Goal: Task Accomplishment & Management: Manage account settings

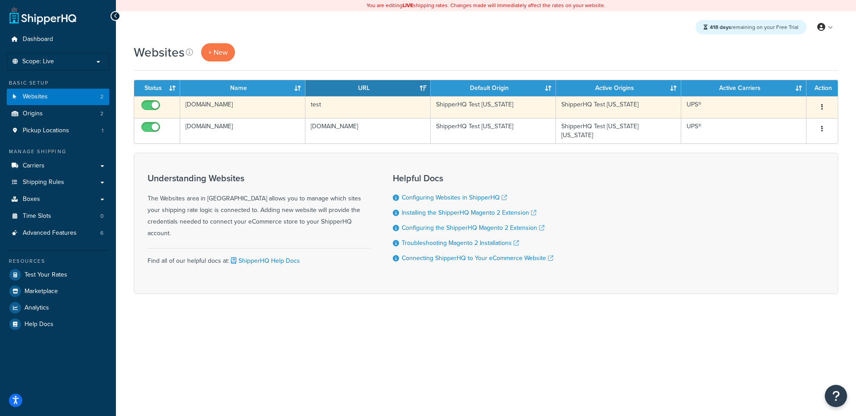
click at [343, 104] on td "test" at bounding box center [367, 107] width 125 height 22
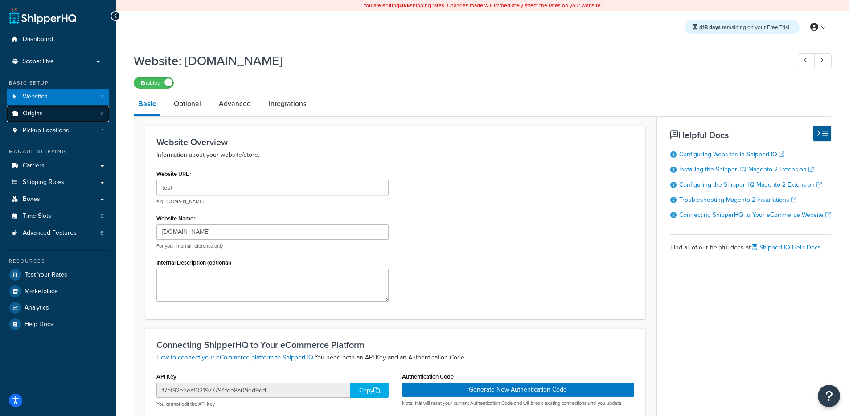
click at [49, 118] on link "Origins 2" at bounding box center [58, 114] width 103 height 16
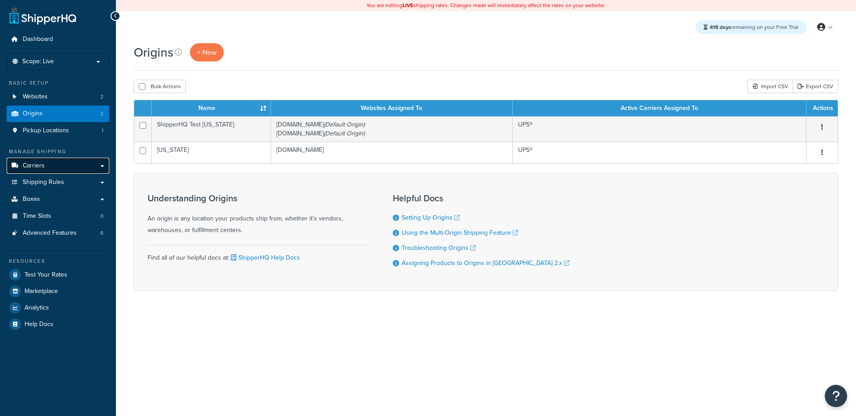
click at [71, 165] on link "Carriers" at bounding box center [58, 166] width 103 height 16
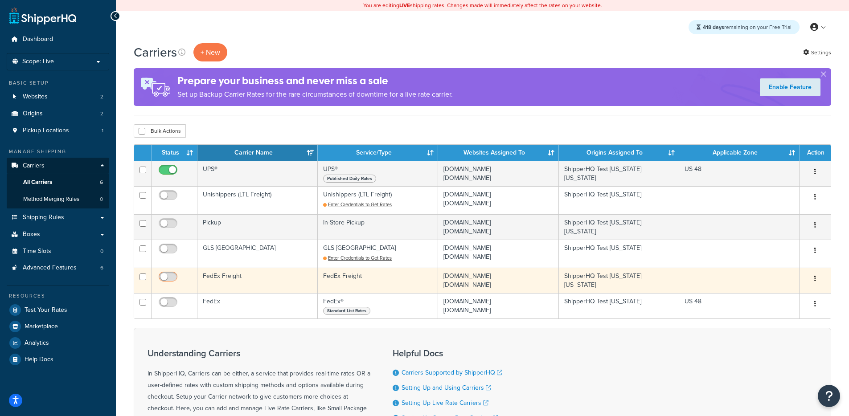
click at [168, 280] on input "checkbox" at bounding box center [169, 279] width 25 height 11
checkbox input "true"
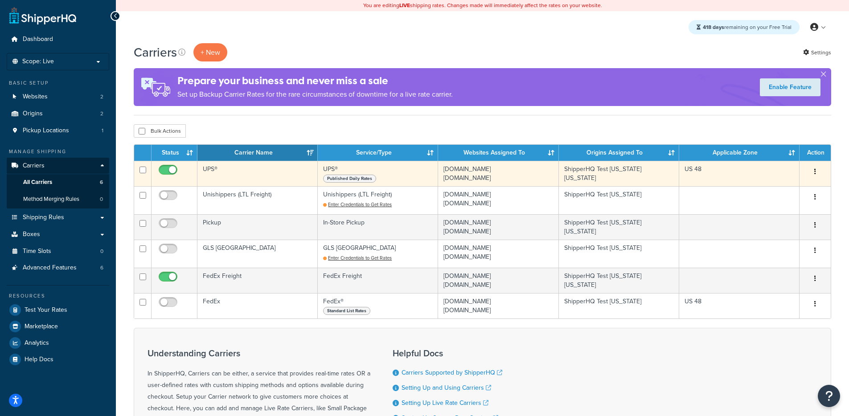
click at [173, 174] on input "checkbox" at bounding box center [169, 172] width 25 height 11
click at [170, 172] on input "checkbox" at bounding box center [169, 172] width 25 height 11
checkbox input "true"
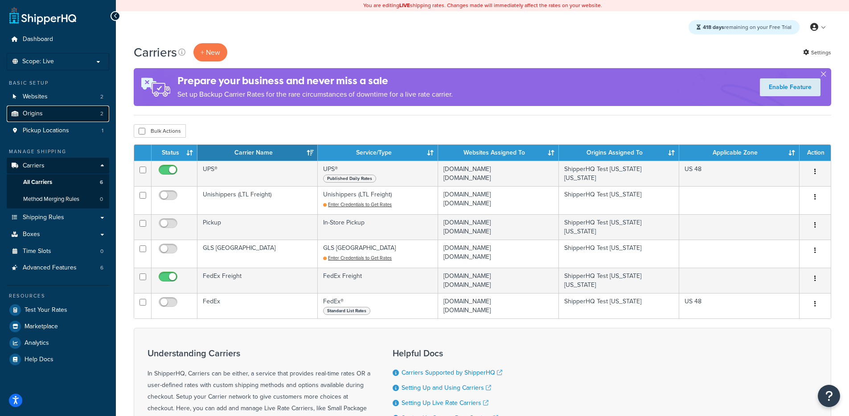
click at [30, 116] on span "Origins" at bounding box center [33, 114] width 20 height 8
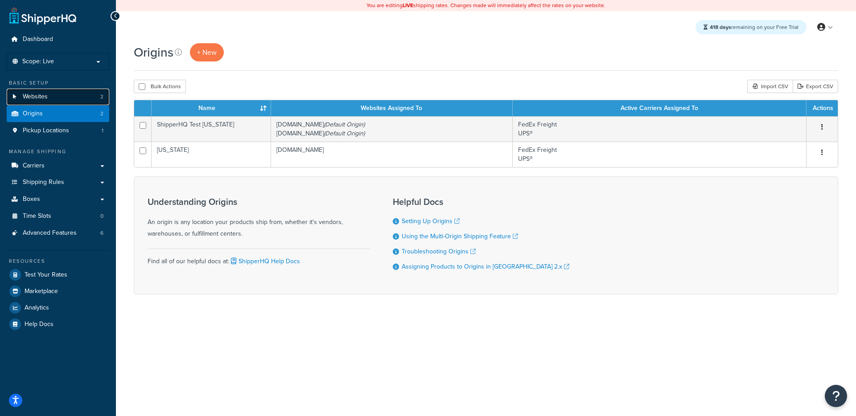
click at [54, 98] on link "Websites 2" at bounding box center [58, 97] width 103 height 16
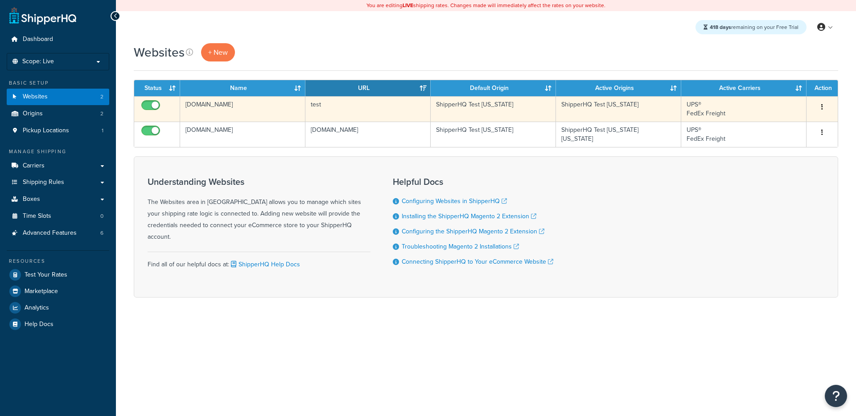
click at [274, 111] on td "[DOMAIN_NAME]" at bounding box center [242, 108] width 125 height 25
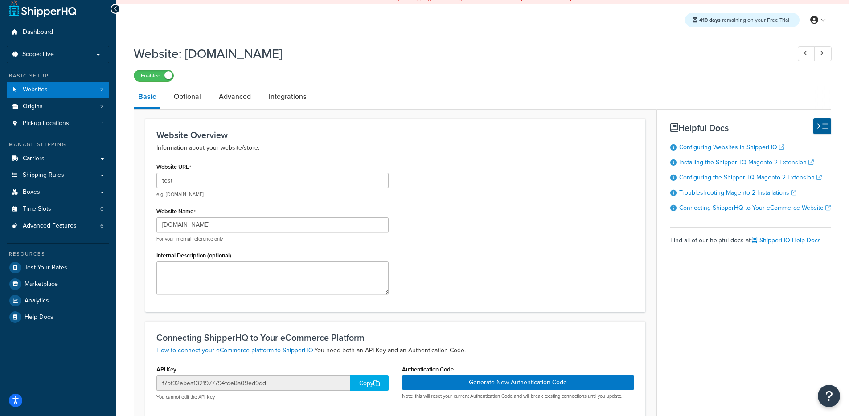
scroll to position [164, 0]
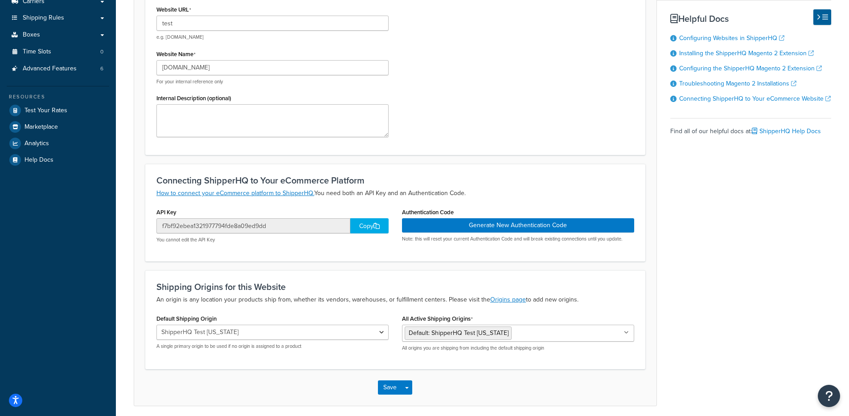
click at [367, 227] on div "Copy" at bounding box center [369, 225] width 38 height 15
click at [374, 222] on div "Copy" at bounding box center [369, 225] width 38 height 15
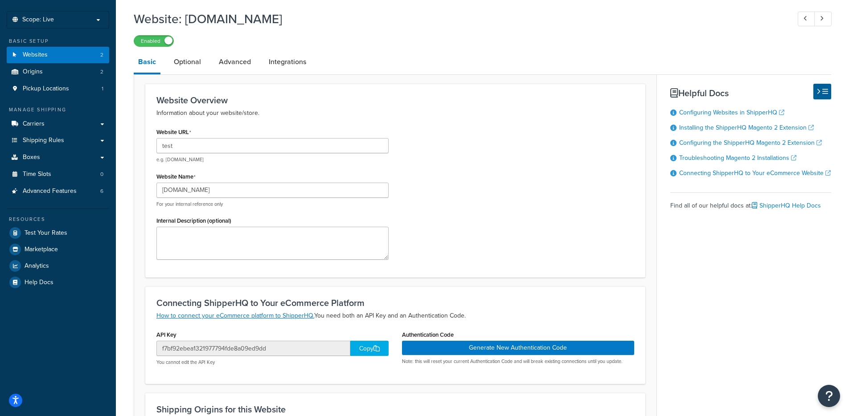
scroll to position [0, 0]
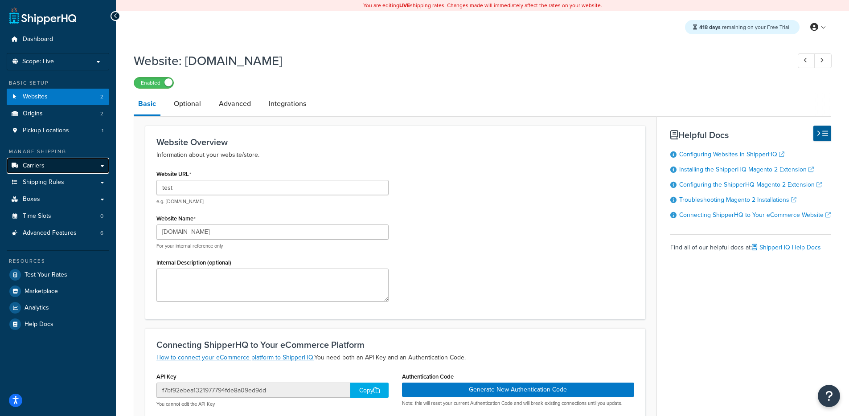
click at [19, 170] on link "Carriers" at bounding box center [58, 166] width 103 height 16
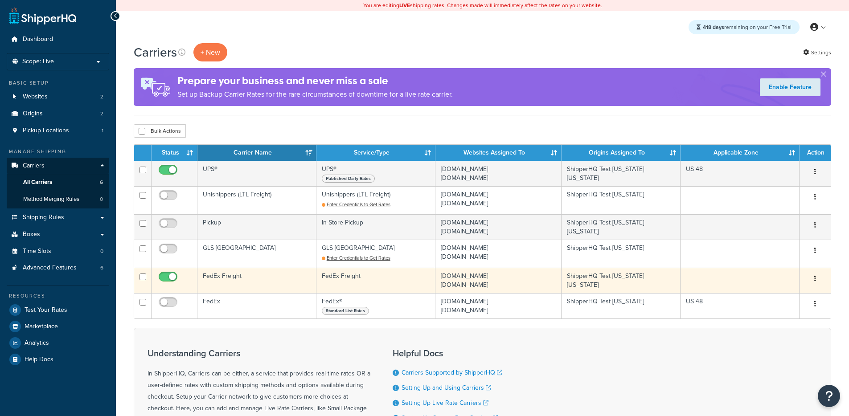
click at [267, 286] on td "FedEx Freight" at bounding box center [256, 280] width 119 height 25
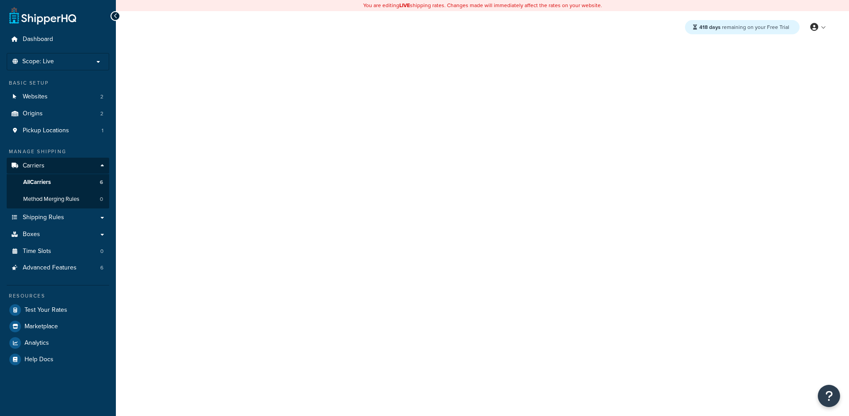
select select "fedExFreight"
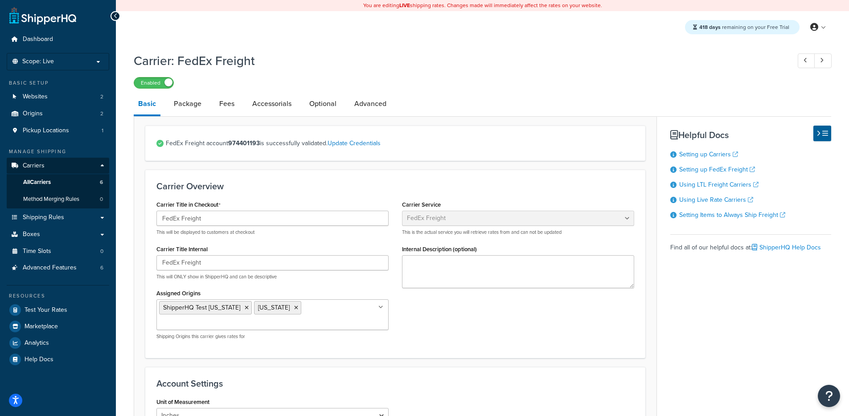
click at [199, 113] on link "Package" at bounding box center [187, 103] width 37 height 21
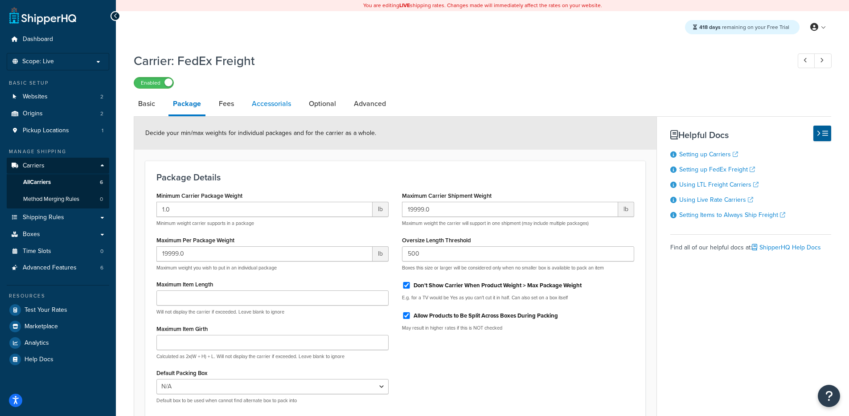
click at [260, 108] on link "Accessorials" at bounding box center [271, 103] width 48 height 21
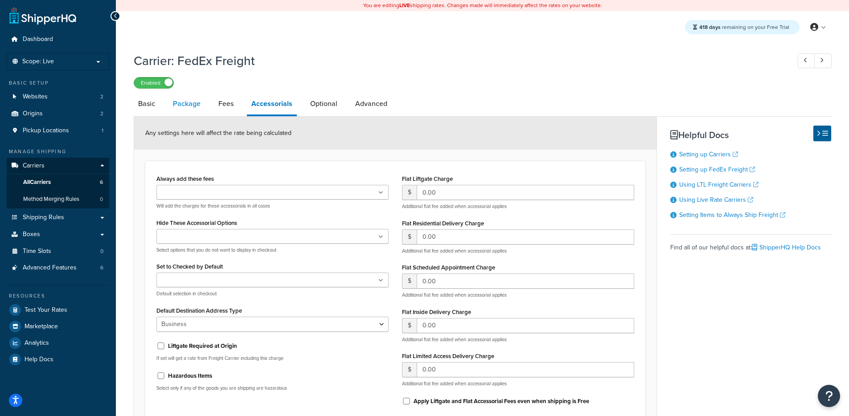
click at [188, 105] on link "Package" at bounding box center [186, 103] width 37 height 21
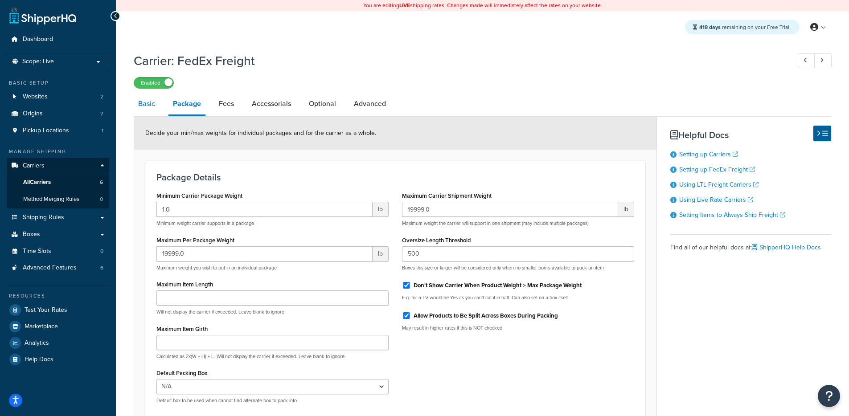
click at [155, 104] on link "Basic" at bounding box center [147, 103] width 26 height 21
select select "fedExFreight"
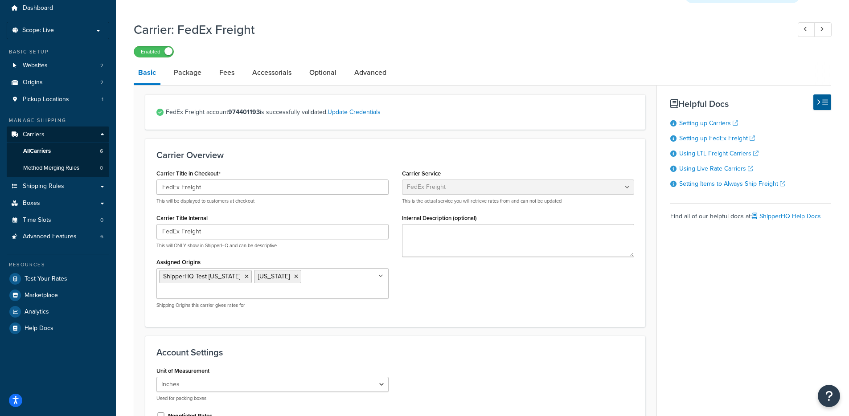
scroll to position [30, 0]
click at [209, 78] on li "Package" at bounding box center [191, 73] width 45 height 21
click at [193, 74] on link "Package" at bounding box center [187, 73] width 37 height 21
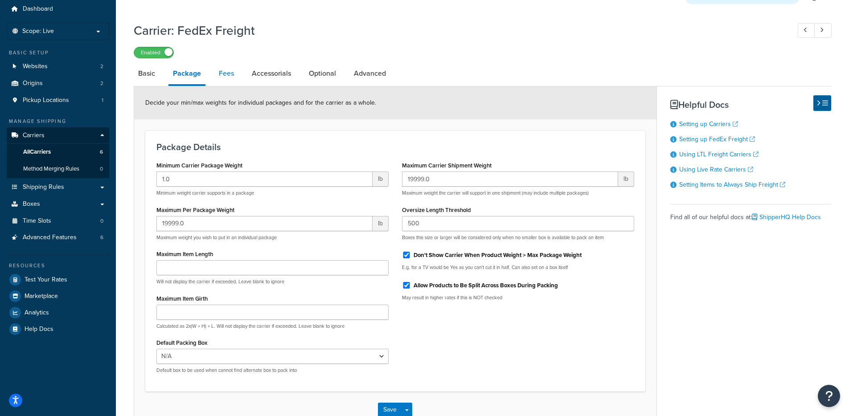
click at [233, 74] on link "Fees" at bounding box center [226, 73] width 24 height 21
select select "AFTER"
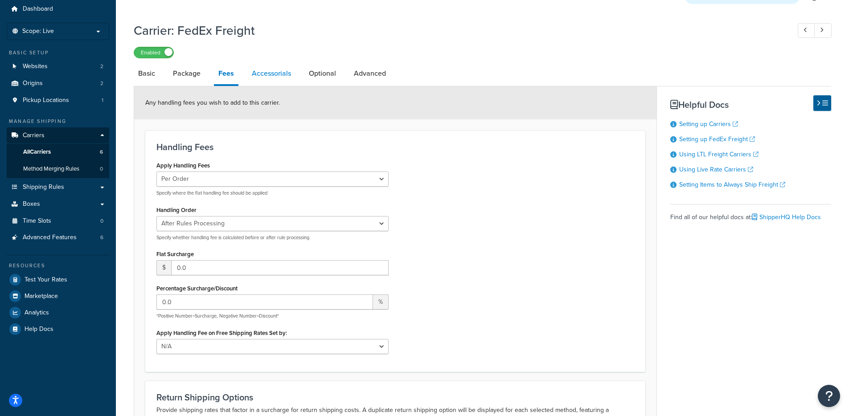
click at [270, 75] on link "Accessorials" at bounding box center [271, 73] width 48 height 21
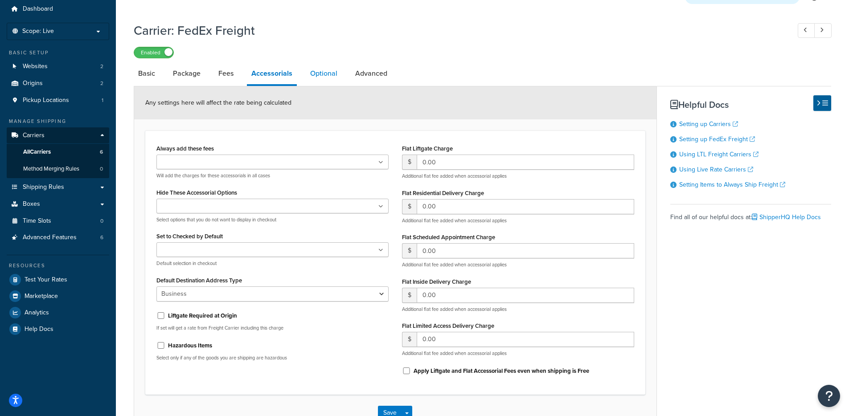
click at [328, 75] on link "Optional" at bounding box center [324, 73] width 36 height 21
select select "55"
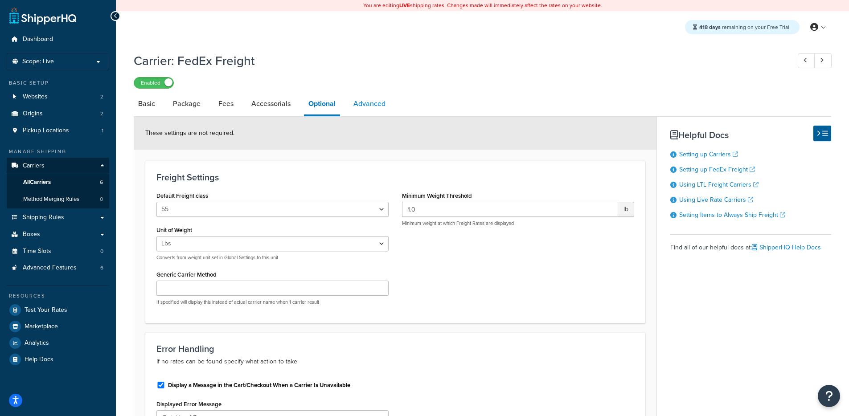
click at [365, 101] on link "Advanced" at bounding box center [369, 103] width 41 height 21
select select "false"
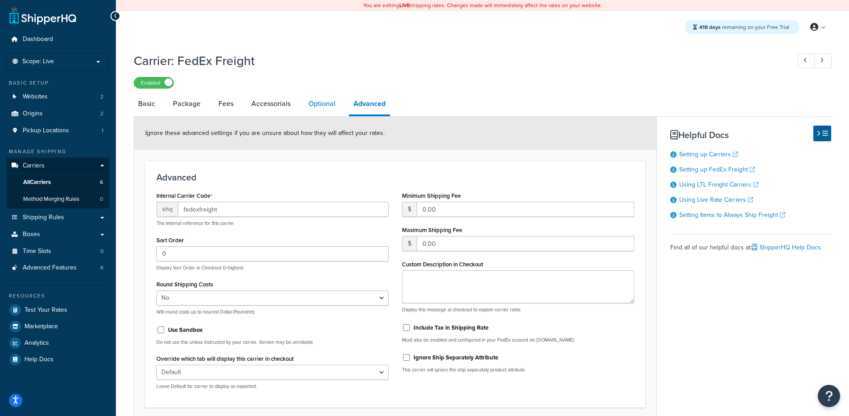
click at [319, 107] on link "Optional" at bounding box center [322, 103] width 36 height 21
select select "55"
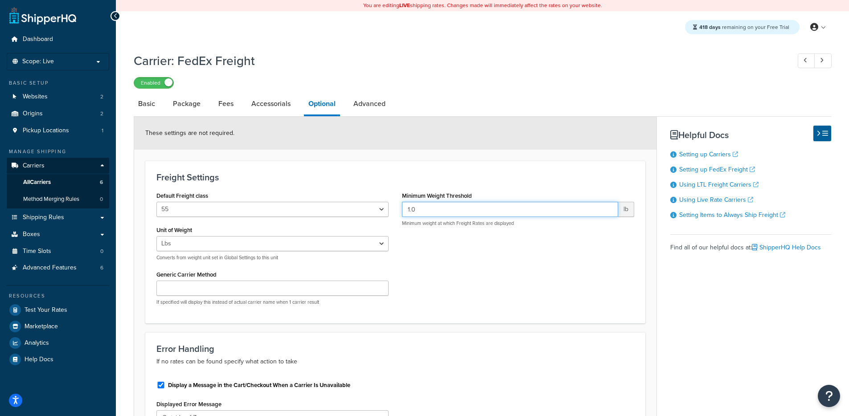
drag, startPoint x: 460, startPoint y: 212, endPoint x: 344, endPoint y: 183, distance: 119.8
click at [339, 196] on div "Default Freight class 50 55 60 65 70 77.5 85 92.5 100 110 125 150 175 200 250 3…" at bounding box center [395, 250] width 491 height 123
type input "150"
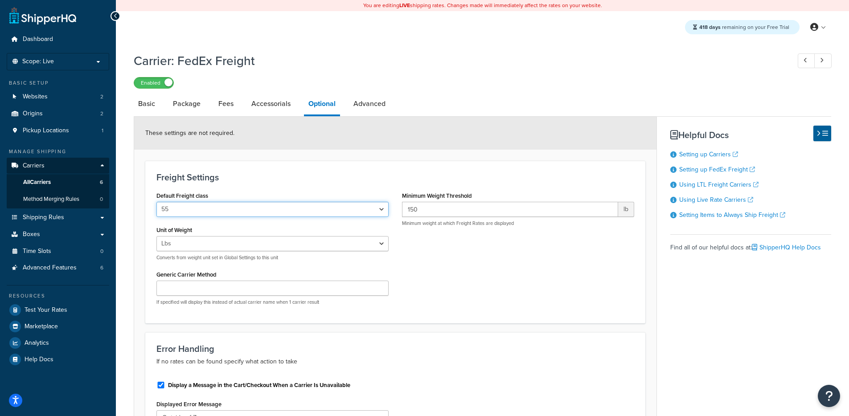
click at [306, 205] on select "50 55 60 65 70 77.5 85 92.5 100 110 125 150 175 200 250 300 400 500" at bounding box center [272, 209] width 232 height 15
click at [156, 202] on select "50 55 60 65 70 77.5 85 92.5 100 110 125 150 175 200 250 300 400 500" at bounding box center [272, 209] width 232 height 15
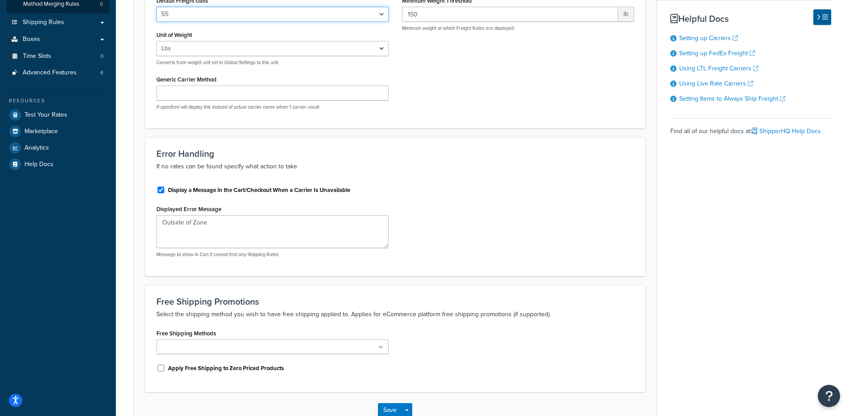
scroll to position [253, 0]
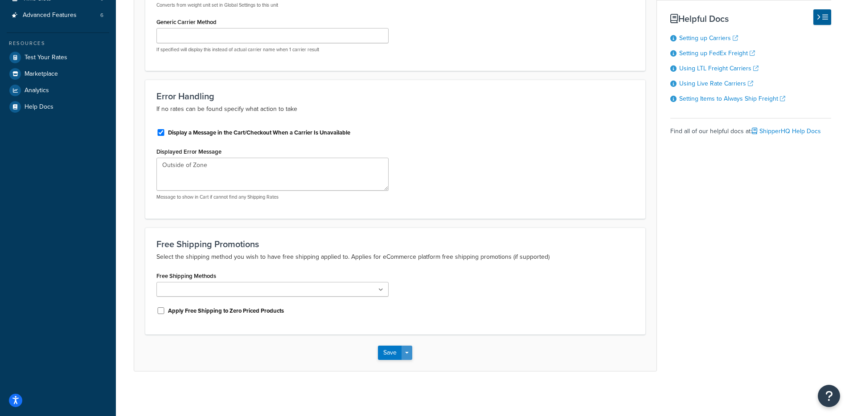
click at [409, 353] on button "Save Dropdown" at bounding box center [407, 353] width 11 height 14
click at [410, 374] on button "Save and Edit" at bounding box center [410, 369] width 65 height 19
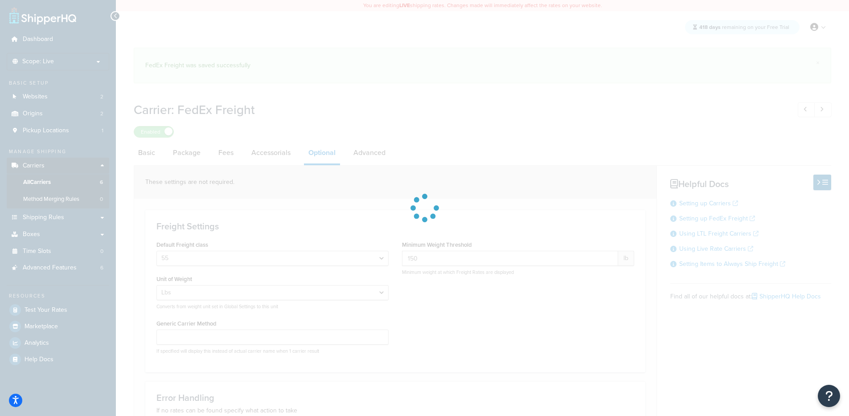
select select "55"
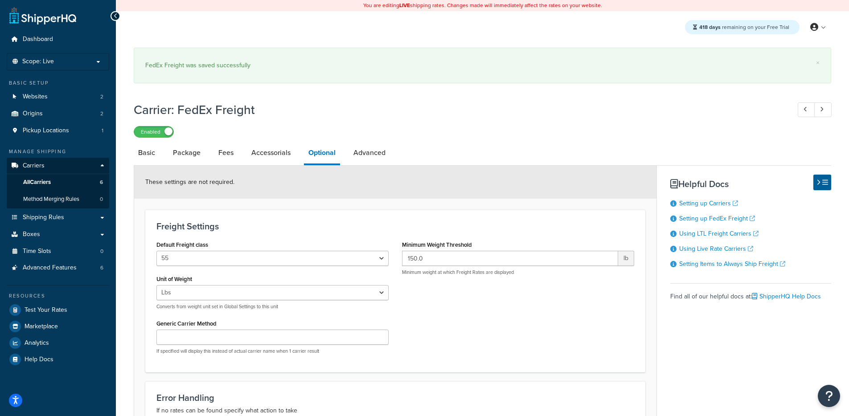
click at [224, 172] on div "These settings are not required." at bounding box center [395, 182] width 522 height 33
click at [224, 160] on link "Fees" at bounding box center [226, 152] width 24 height 21
select select "AFTER"
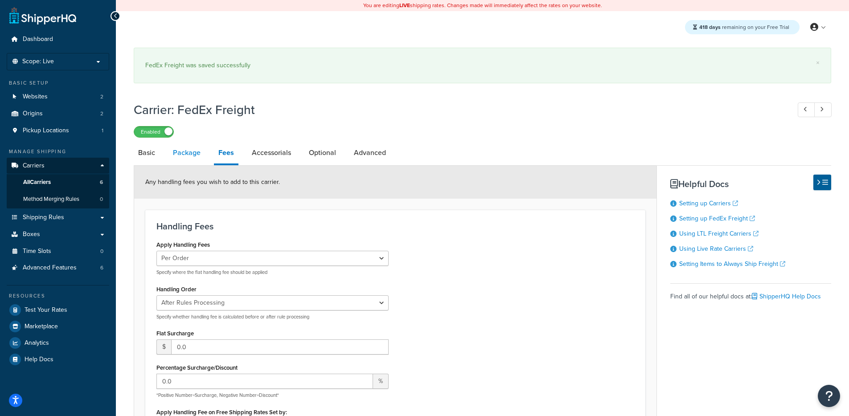
click at [177, 151] on link "Package" at bounding box center [186, 152] width 37 height 21
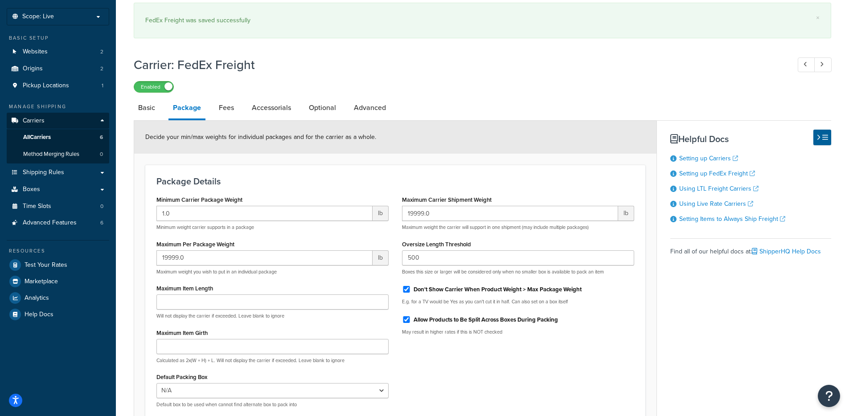
scroll to position [44, 0]
click at [146, 113] on link "Basic" at bounding box center [147, 108] width 26 height 21
select select "fedExFreight"
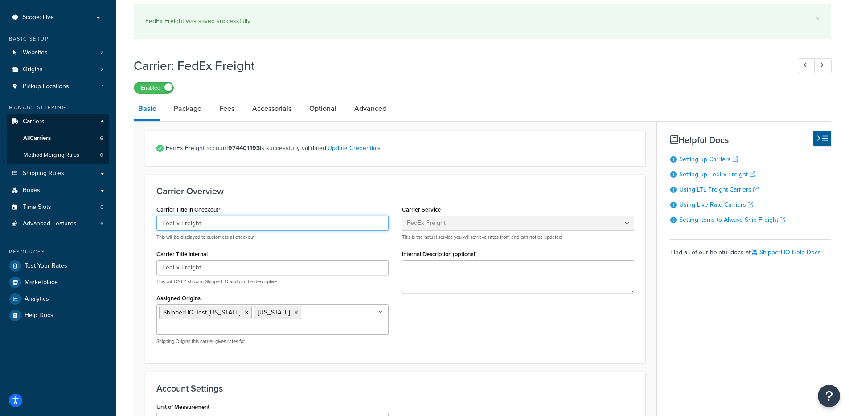
click at [259, 222] on input "FedEx Freight" at bounding box center [272, 223] width 232 height 15
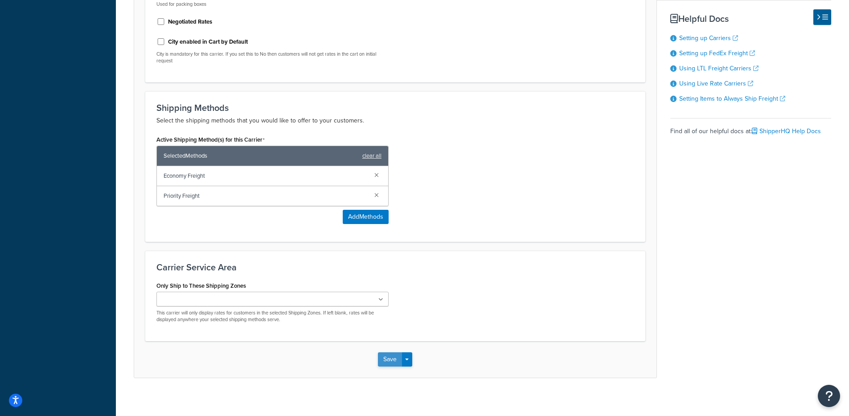
scroll to position [419, 0]
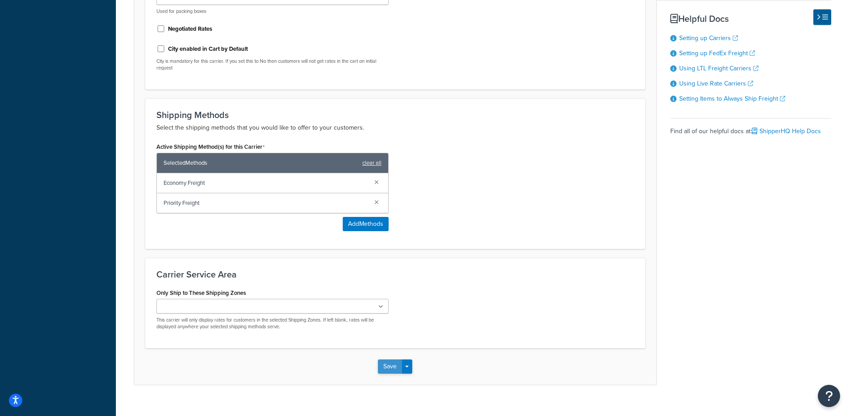
type input "FedEx Freight SHQ Test"
click at [390, 360] on button "Save" at bounding box center [390, 367] width 24 height 14
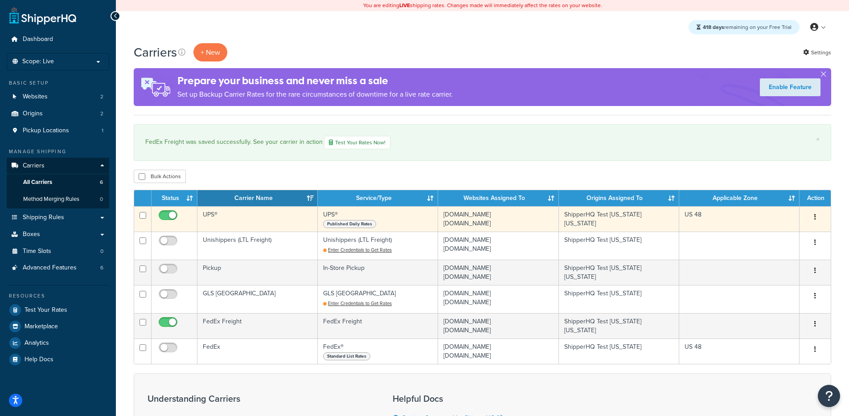
click at [170, 213] on input "checkbox" at bounding box center [169, 217] width 25 height 11
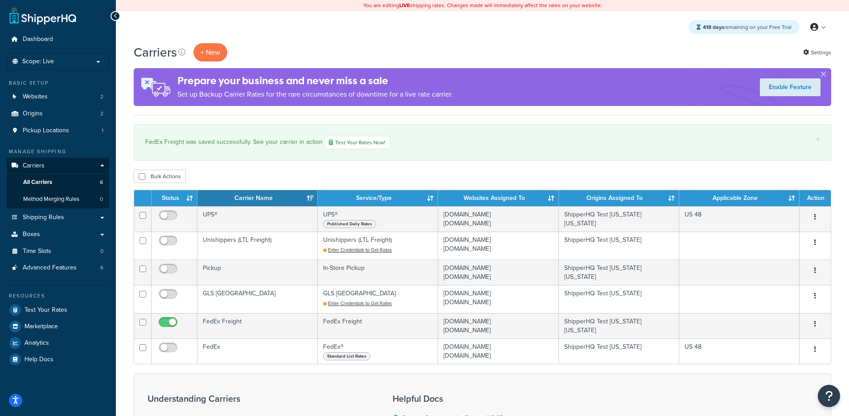
checkbox input "true"
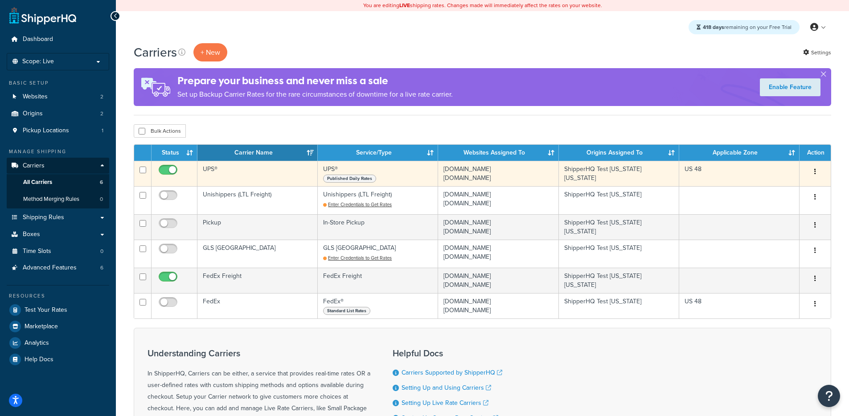
click at [162, 172] on input "checkbox" at bounding box center [169, 172] width 25 height 11
checkbox input "false"
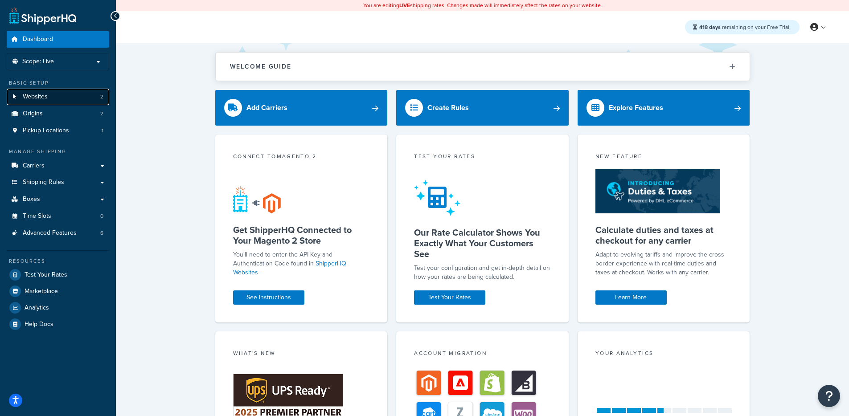
click at [81, 99] on link "Websites 2" at bounding box center [58, 97] width 103 height 16
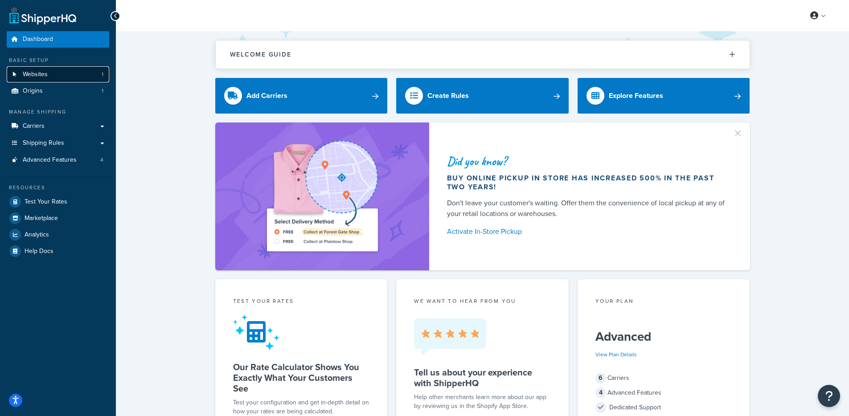
click at [57, 76] on link "Websites 1" at bounding box center [58, 74] width 103 height 16
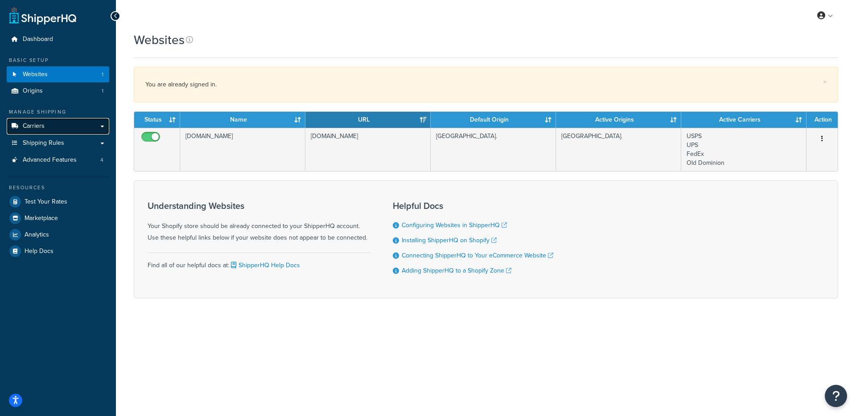
click at [40, 125] on span "Carriers" at bounding box center [34, 127] width 22 height 8
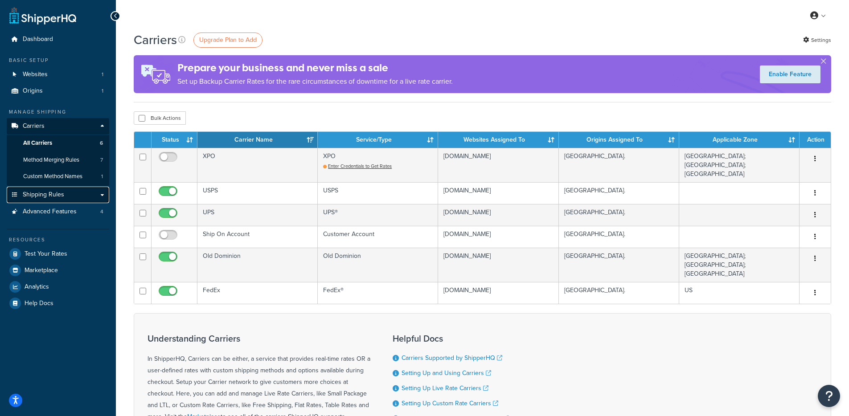
click at [62, 194] on span "Shipping Rules" at bounding box center [43, 195] width 41 height 8
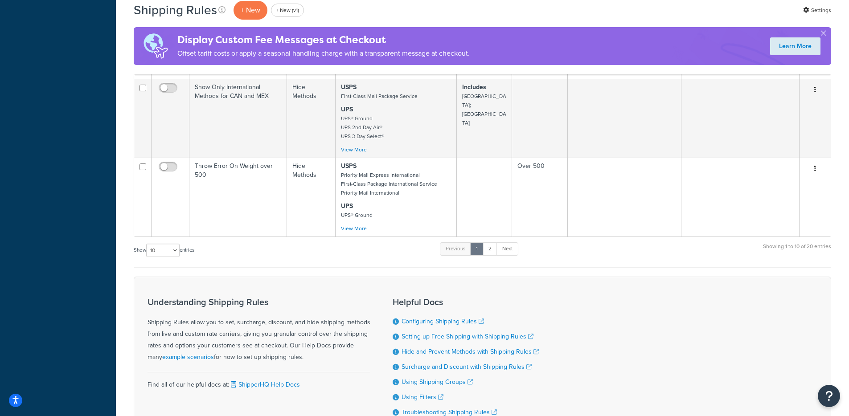
scroll to position [587, 0]
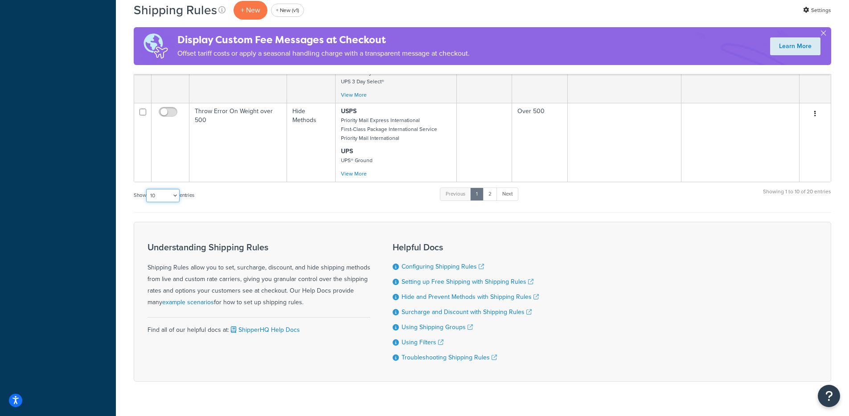
click at [166, 189] on select "10 15 25 50 100 1000" at bounding box center [162, 195] width 33 height 13
select select "1000"
click at [147, 189] on select "10 15 25 50 100 1000" at bounding box center [162, 195] width 33 height 13
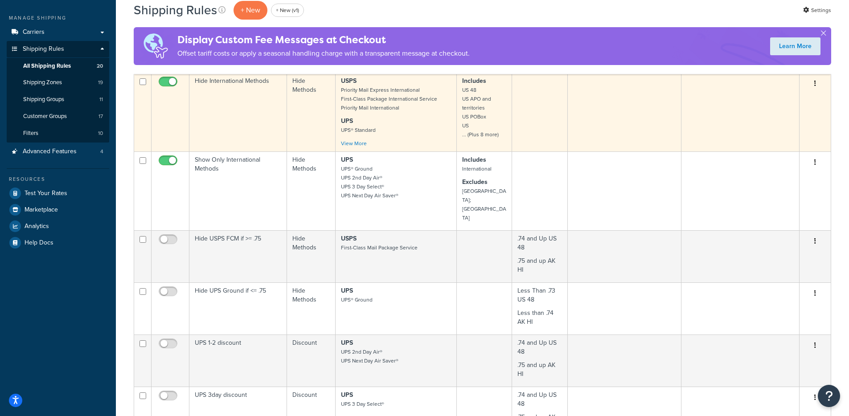
scroll to position [0, 0]
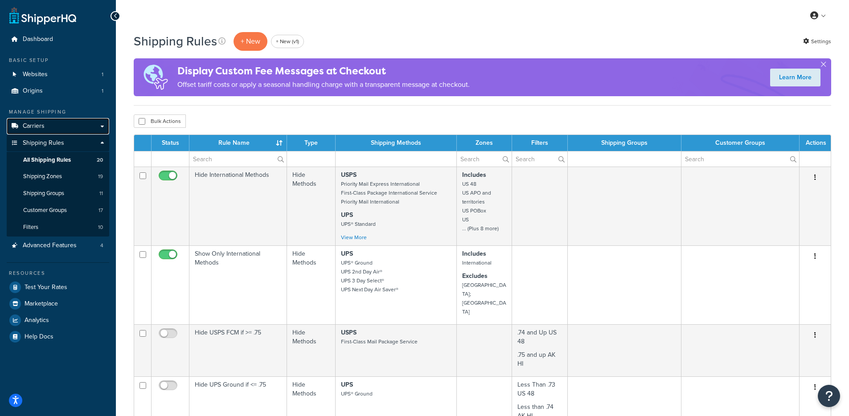
click at [53, 123] on link "Carriers" at bounding box center [58, 126] width 103 height 16
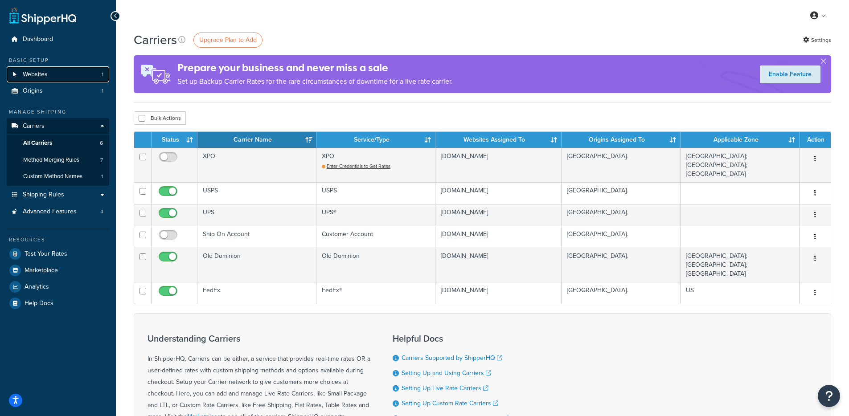
click at [65, 71] on link "Websites 1" at bounding box center [58, 74] width 103 height 16
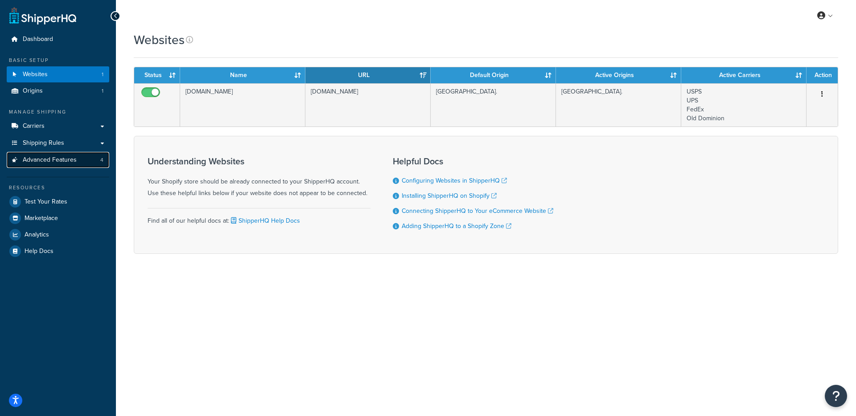
click at [66, 160] on span "Advanced Features" at bounding box center [50, 160] width 54 height 8
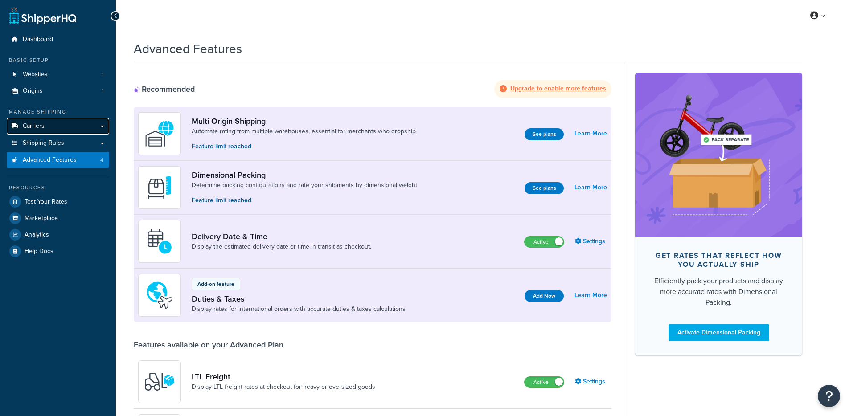
click at [63, 131] on link "Carriers" at bounding box center [58, 126] width 103 height 16
click at [63, 144] on link "Shipping Rules" at bounding box center [58, 143] width 103 height 16
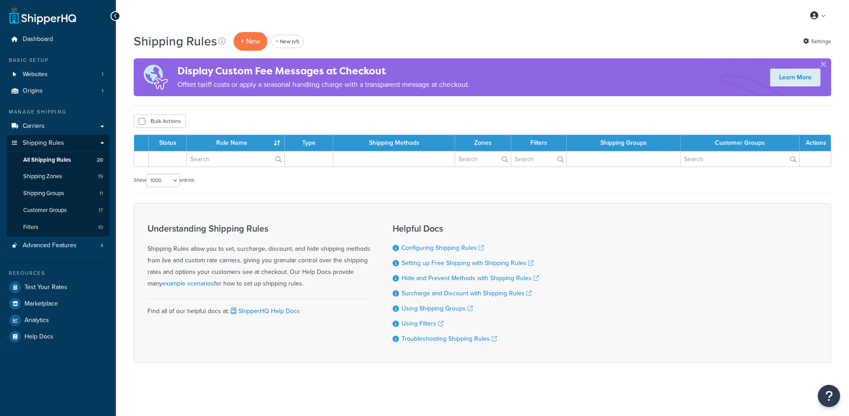
select select "1000"
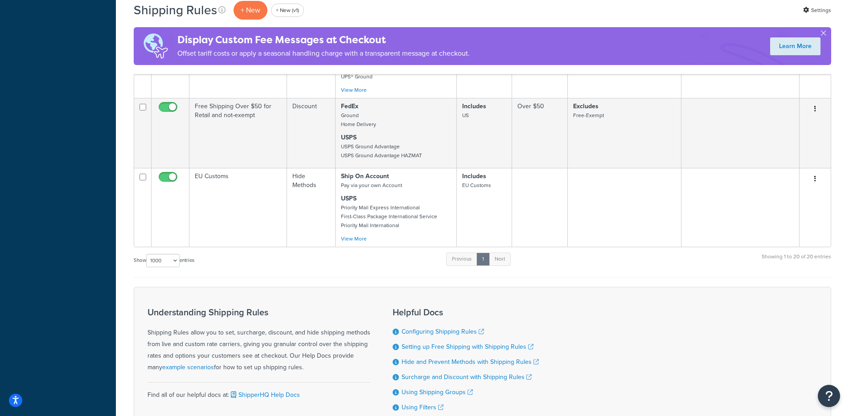
scroll to position [1558, 0]
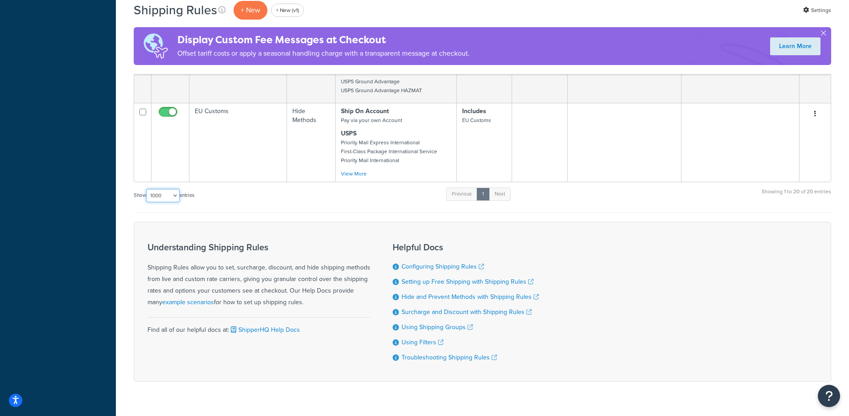
click at [171, 189] on select "10 15 25 50 100 1000" at bounding box center [162, 195] width 33 height 13
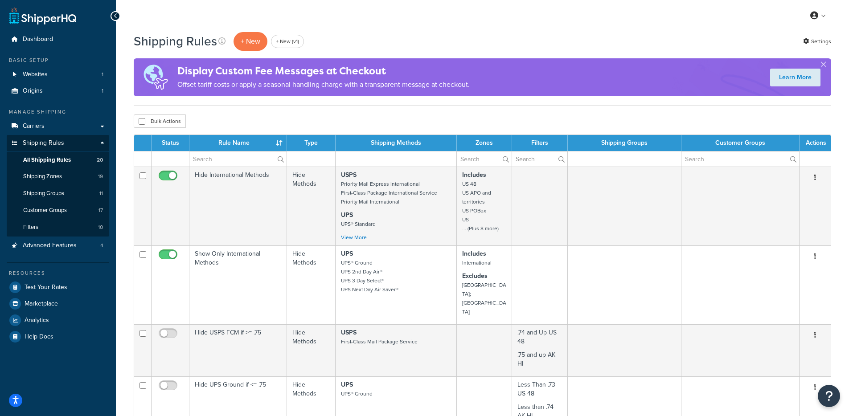
scroll to position [2, 0]
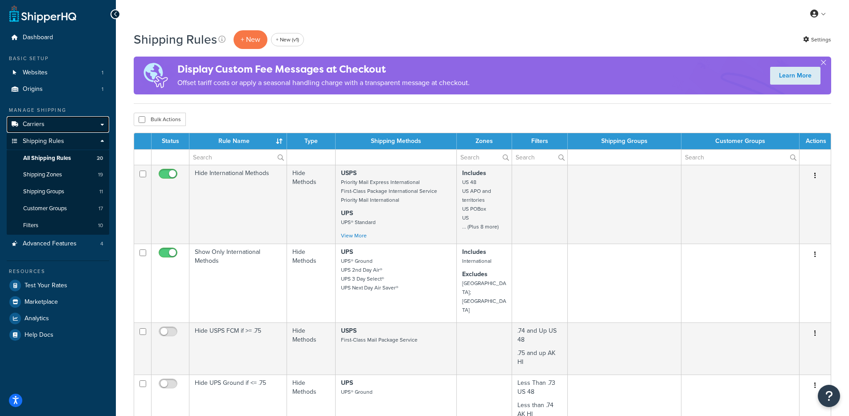
click at [77, 124] on link "Carriers" at bounding box center [58, 124] width 103 height 16
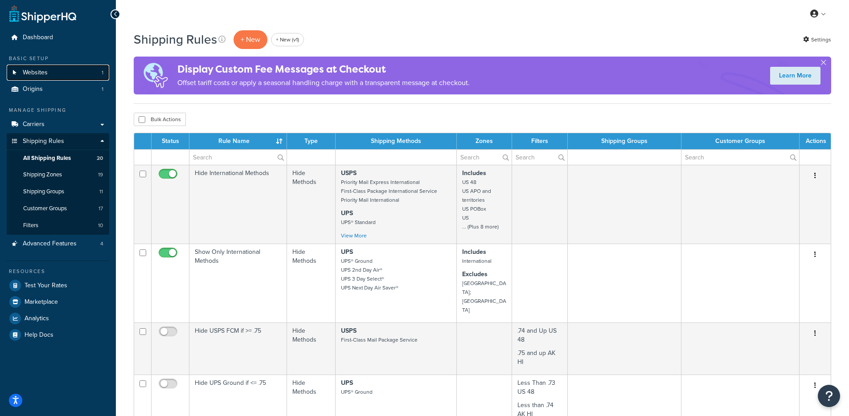
click at [84, 69] on link "Websites 1" at bounding box center [58, 73] width 103 height 16
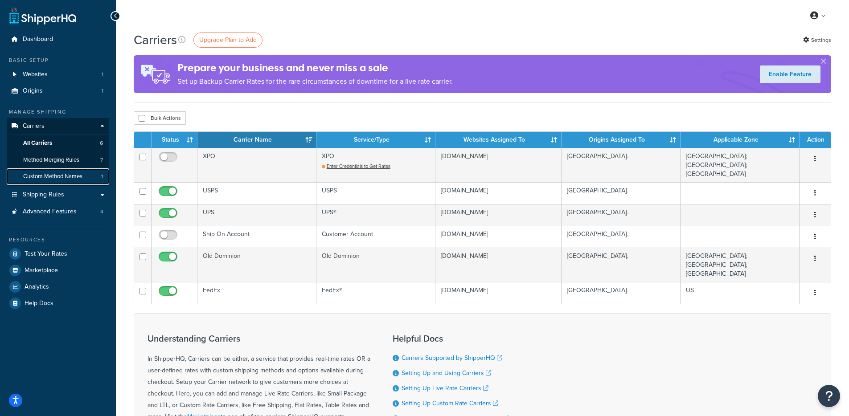
click at [66, 173] on span "Custom Method Names" at bounding box center [52, 177] width 59 height 8
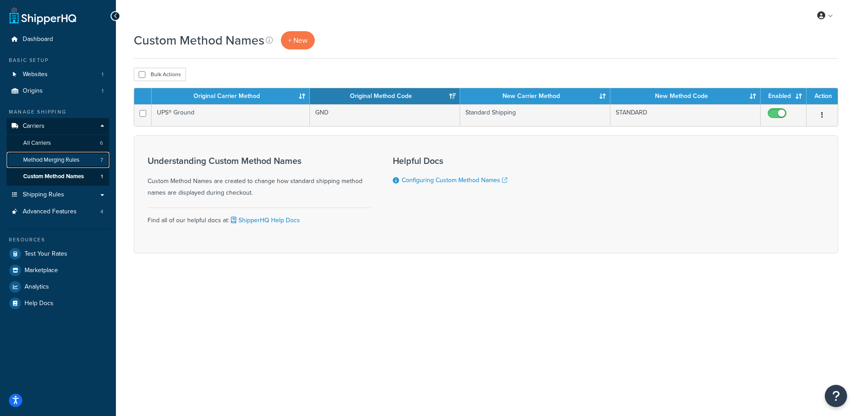
click at [61, 163] on span "Method Merging Rules" at bounding box center [51, 160] width 56 height 8
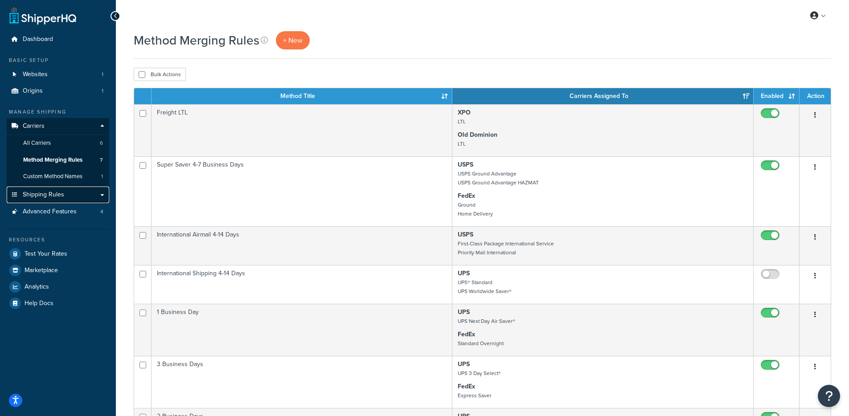
click at [52, 198] on span "Shipping Rules" at bounding box center [43, 195] width 41 height 8
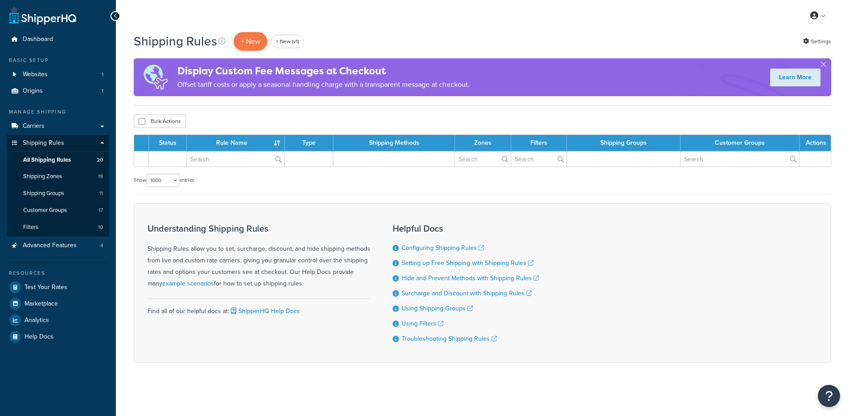
select select "1000"
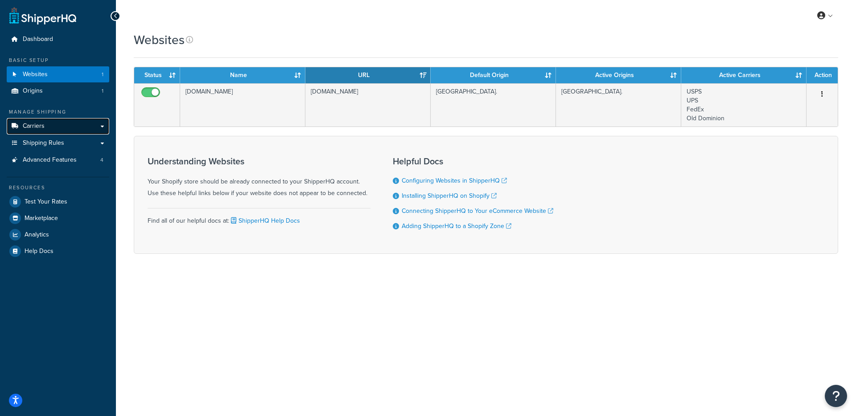
click at [63, 126] on link "Carriers" at bounding box center [58, 126] width 103 height 16
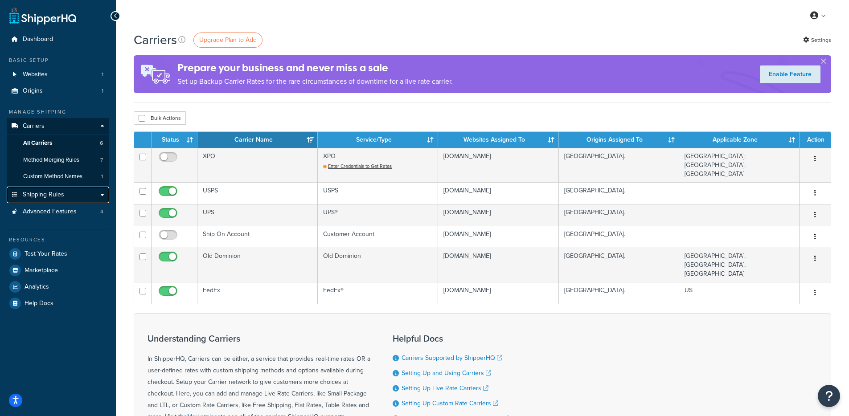
click at [66, 193] on link "Shipping Rules" at bounding box center [58, 195] width 103 height 16
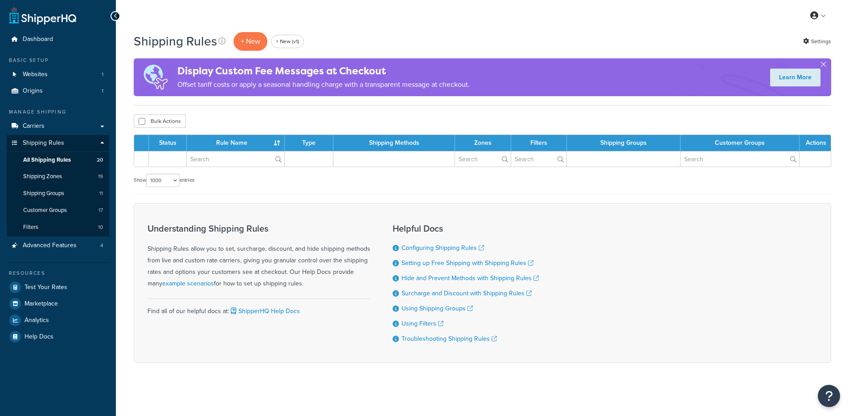
click at [290, 93] on div "Display Custom Fee Messages at Checkout Offset tariff costs or apply a seasonal…" at bounding box center [323, 77] width 292 height 36
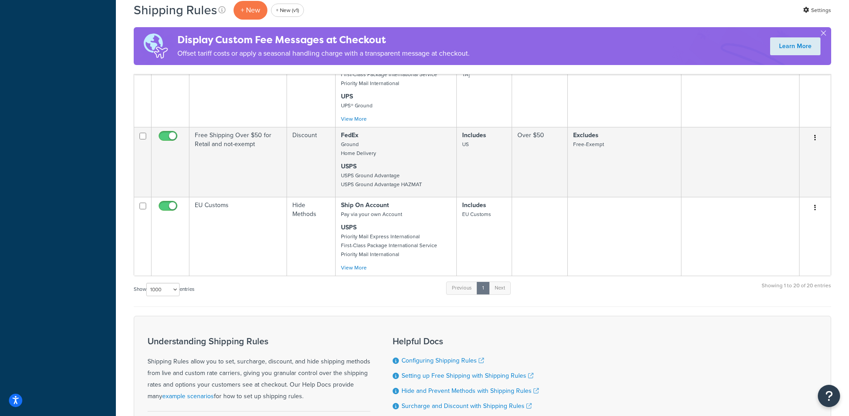
scroll to position [1558, 0]
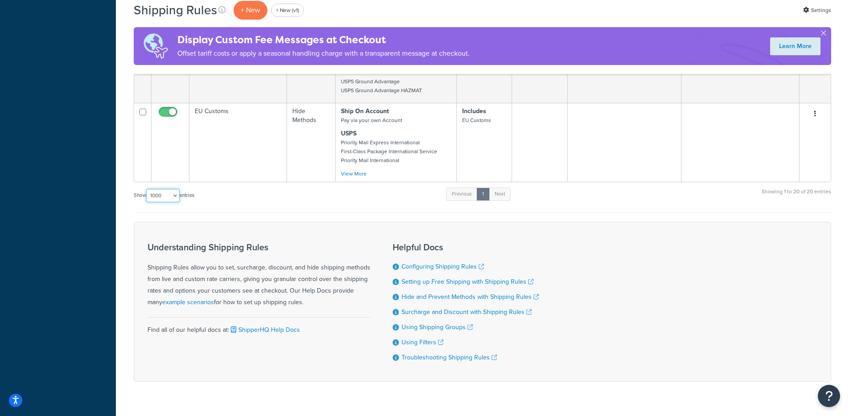
click at [170, 189] on select "10 15 25 50 100 1000" at bounding box center [162, 195] width 33 height 13
select select "100"
click at [147, 189] on select "10 15 25 50 100 1000" at bounding box center [162, 195] width 33 height 13
click at [511, 188] on link "Next" at bounding box center [500, 194] width 22 height 13
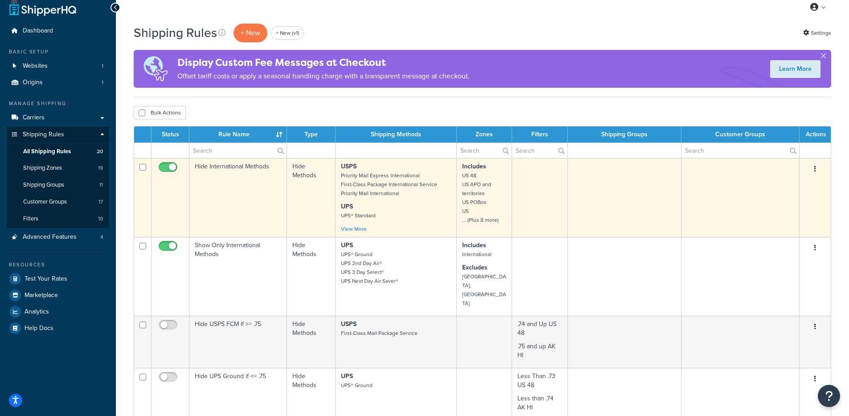
scroll to position [0, 0]
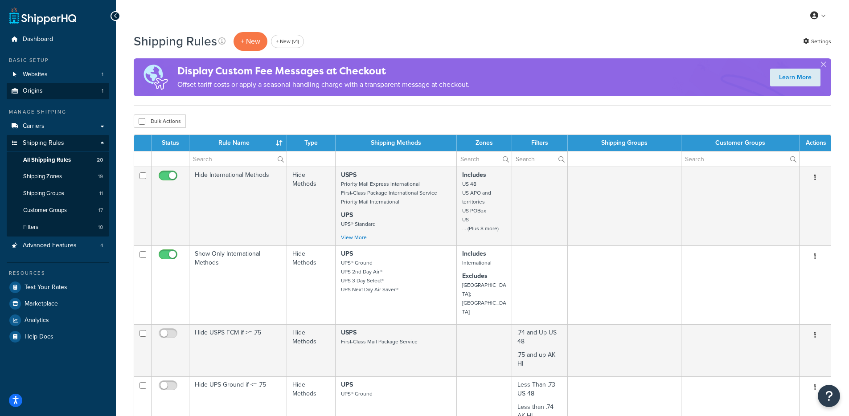
drag, startPoint x: 204, startPoint y: 95, endPoint x: 99, endPoint y: 93, distance: 105.2
click at [184, 95] on div "Display Custom Fee Messages at Checkout Offset tariff costs or apply a seasonal…" at bounding box center [323, 77] width 292 height 36
click at [57, 83] on link "Origins 1" at bounding box center [58, 91] width 103 height 16
click at [58, 78] on link "Websites 1" at bounding box center [58, 74] width 103 height 16
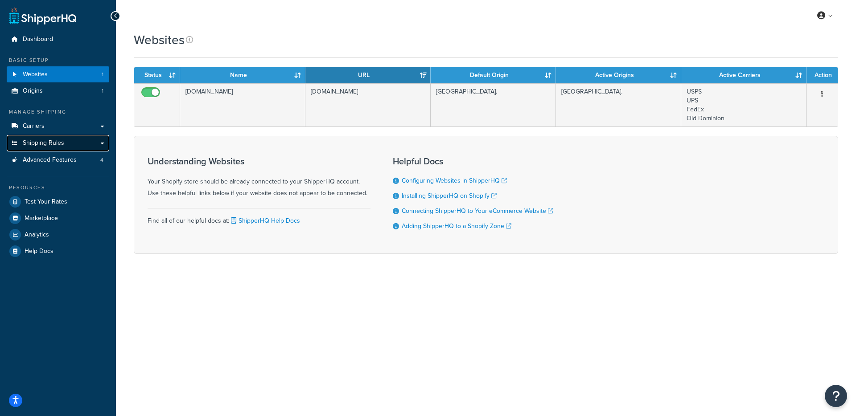
click at [62, 141] on span "Shipping Rules" at bounding box center [43, 144] width 41 height 8
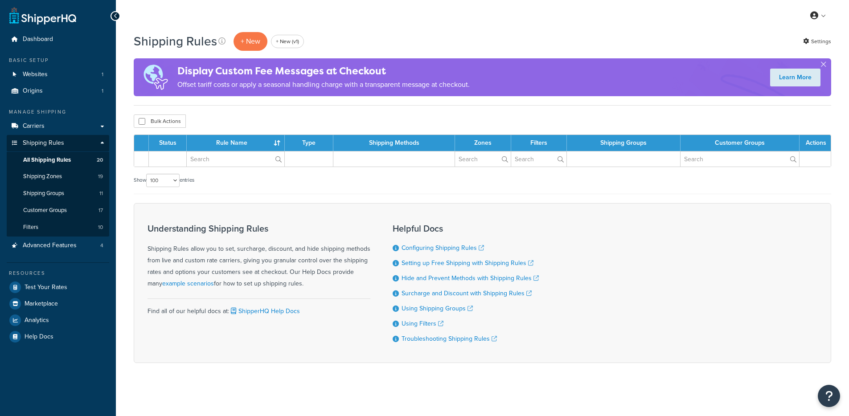
select select "100"
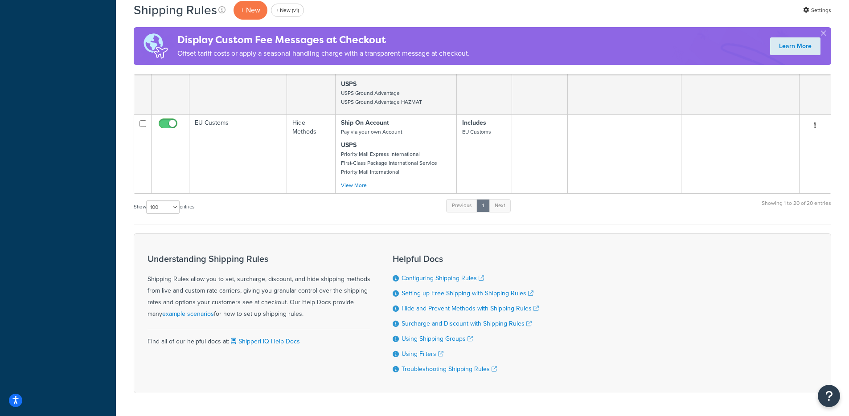
scroll to position [1558, 0]
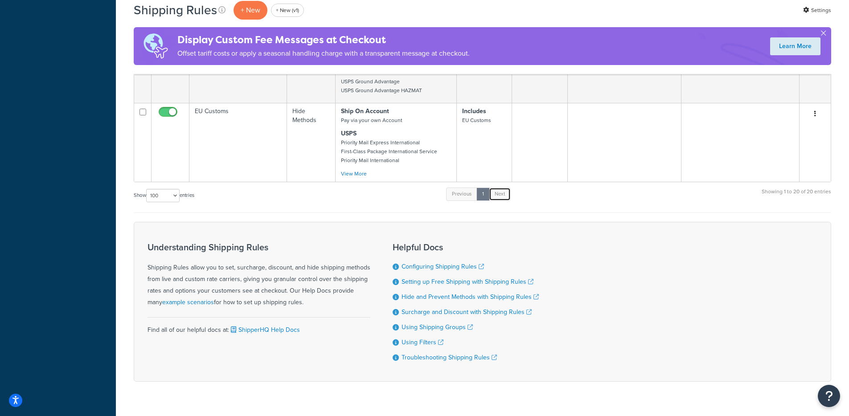
click at [500, 188] on link "Next" at bounding box center [500, 194] width 22 height 13
drag, startPoint x: 500, startPoint y: 173, endPoint x: 495, endPoint y: 178, distance: 7.3
click at [500, 188] on link "Next" at bounding box center [500, 194] width 22 height 13
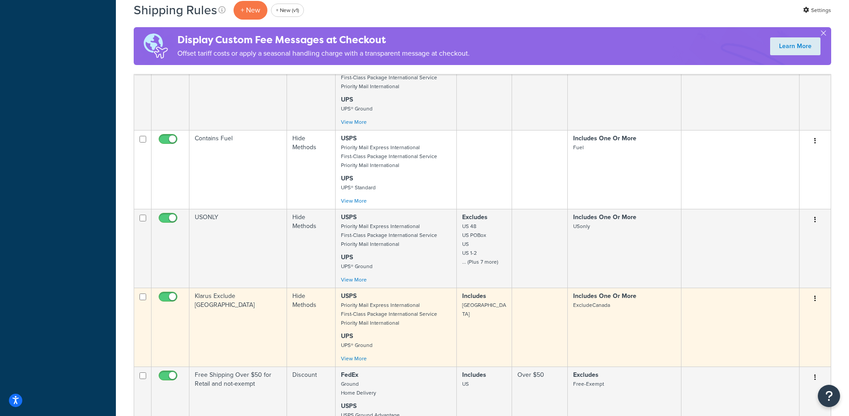
scroll to position [1326, 0]
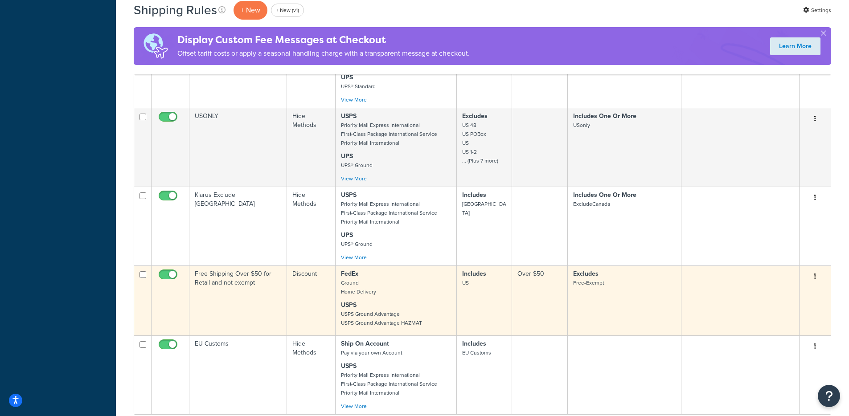
click at [303, 294] on td "Discount" at bounding box center [311, 301] width 48 height 70
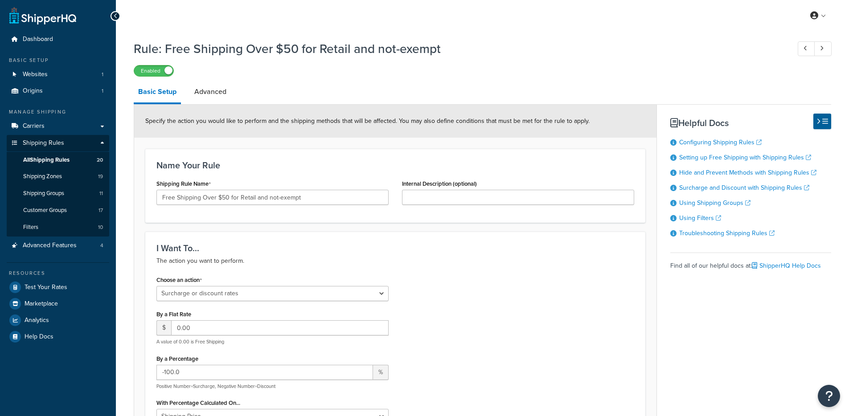
select select "SURCHARGE"
select select "ITEM"
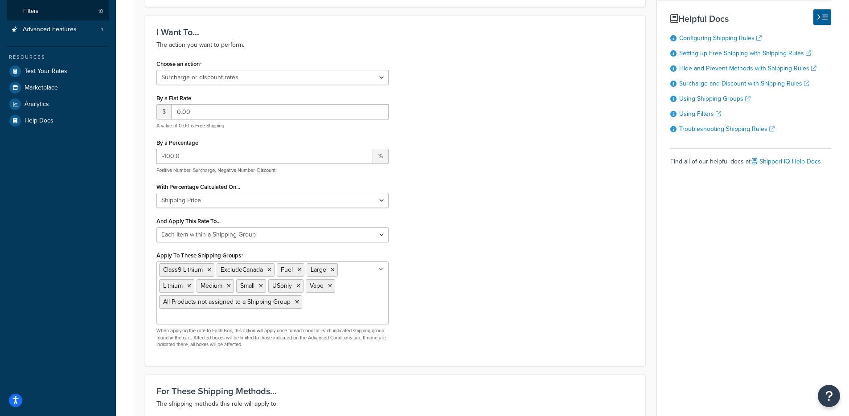
scroll to position [216, 0]
click at [194, 157] on input "-100.0" at bounding box center [264, 156] width 217 height 15
drag, startPoint x: 159, startPoint y: 173, endPoint x: 270, endPoint y: 174, distance: 111.4
click at [270, 174] on p "Positive Number=Surcharge, Negative Number=Discount" at bounding box center [272, 171] width 232 height 7
click at [276, 174] on p "Positive Number=Surcharge, Negative Number=Discount" at bounding box center [272, 171] width 232 height 7
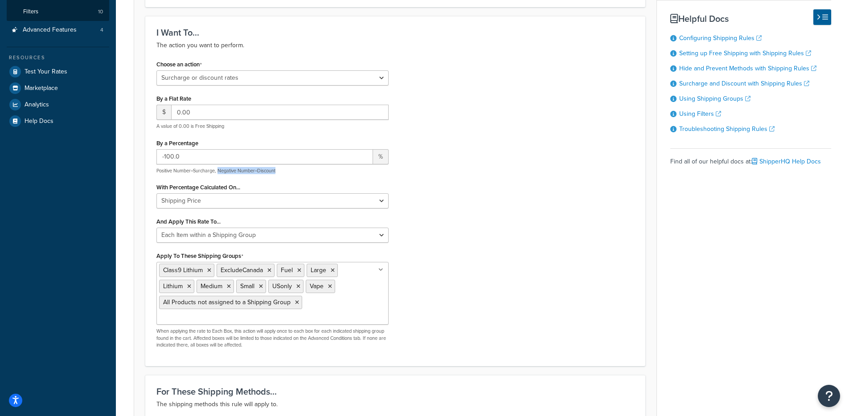
drag, startPoint x: 284, startPoint y: 174, endPoint x: 219, endPoint y: 174, distance: 64.2
click at [219, 174] on p "Positive Number=Surcharge, Negative Number=Discount" at bounding box center [272, 171] width 232 height 7
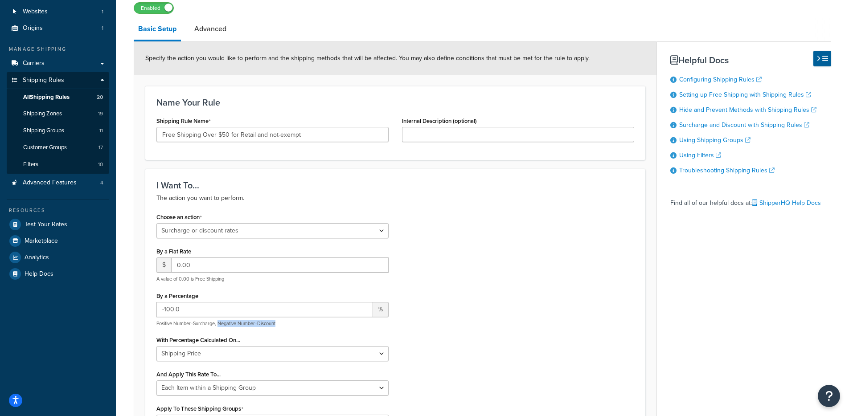
scroll to position [62, 0]
click at [279, 244] on div "Choose an action Choose an action Override Rates Surcharge or discount rates Hi…" at bounding box center [273, 360] width 246 height 297
click at [280, 237] on select "Choose an action Override Rates Surcharge or discount rates Hide a shipping met…" at bounding box center [272, 232] width 232 height 15
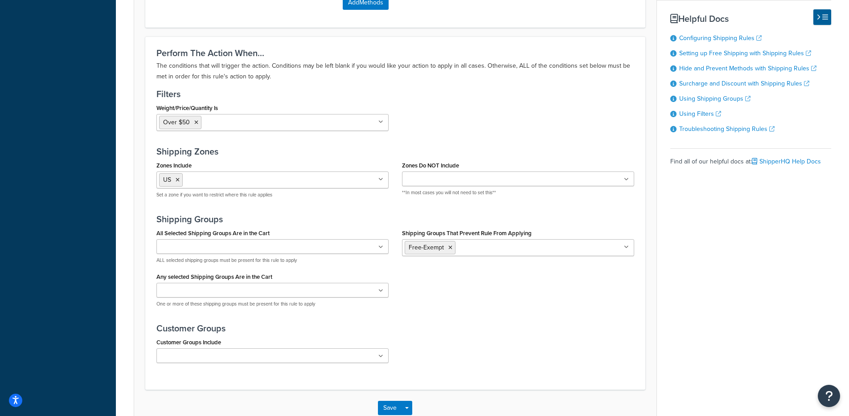
scroll to position [801, 0]
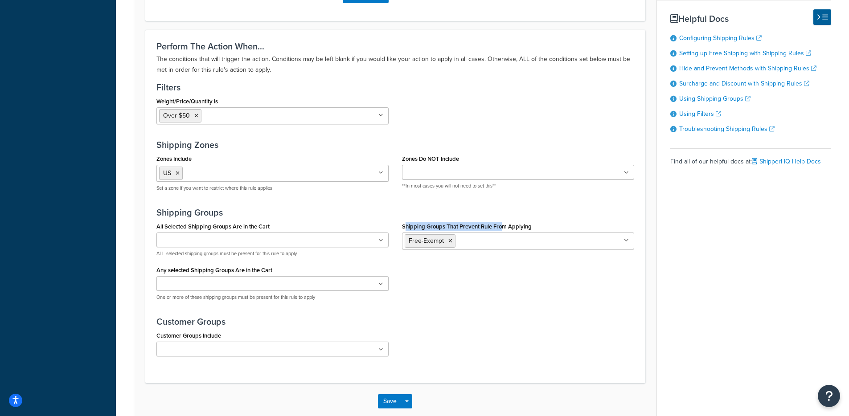
drag, startPoint x: 411, startPoint y: 216, endPoint x: 505, endPoint y: 213, distance: 94.6
click at [505, 223] on label "Shipping Groups That Prevent Rule From Applying" at bounding box center [467, 226] width 130 height 7
click at [505, 236] on input "Shipping Groups That Prevent Rule From Applying" at bounding box center [497, 241] width 79 height 10
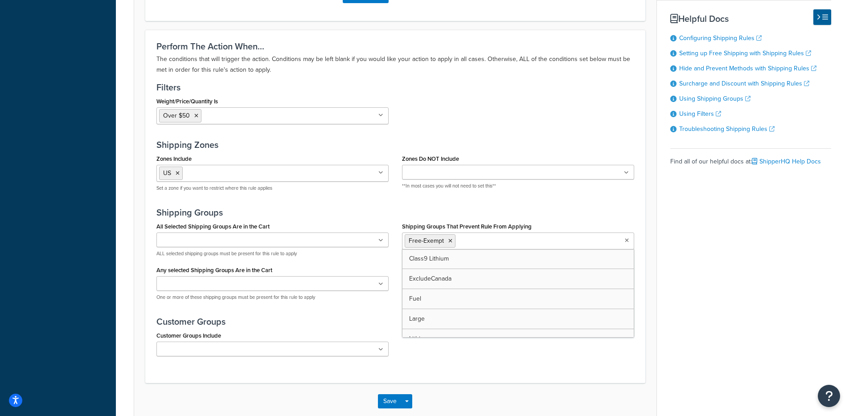
click at [192, 208] on h3 "Shipping Groups" at bounding box center [395, 213] width 478 height 10
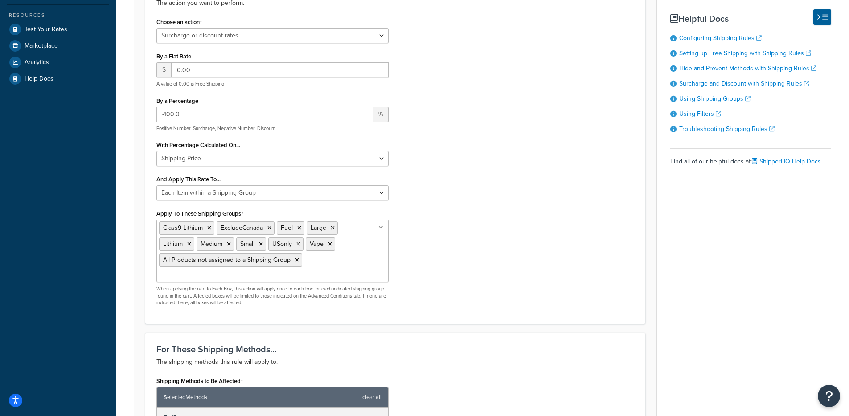
scroll to position [484, 0]
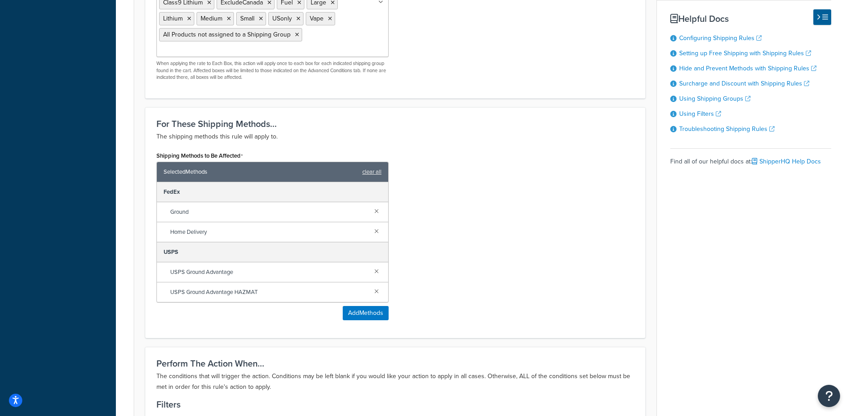
click at [228, 266] on span "USPS Ground Advantage" at bounding box center [268, 272] width 197 height 12
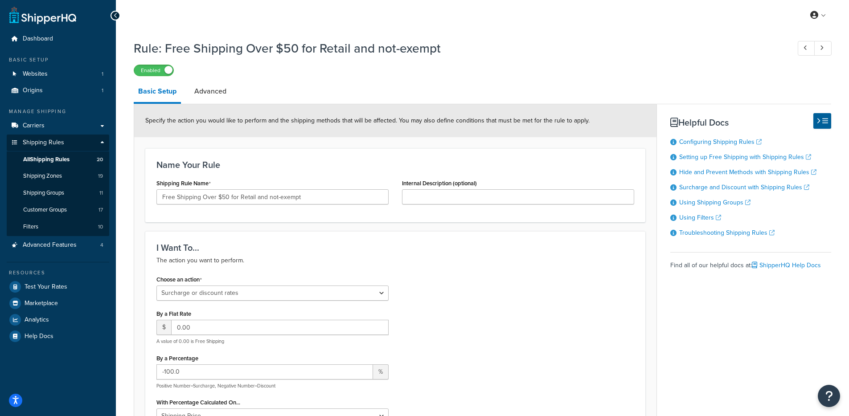
scroll to position [0, 0]
click at [215, 96] on link "Advanced" at bounding box center [210, 91] width 41 height 21
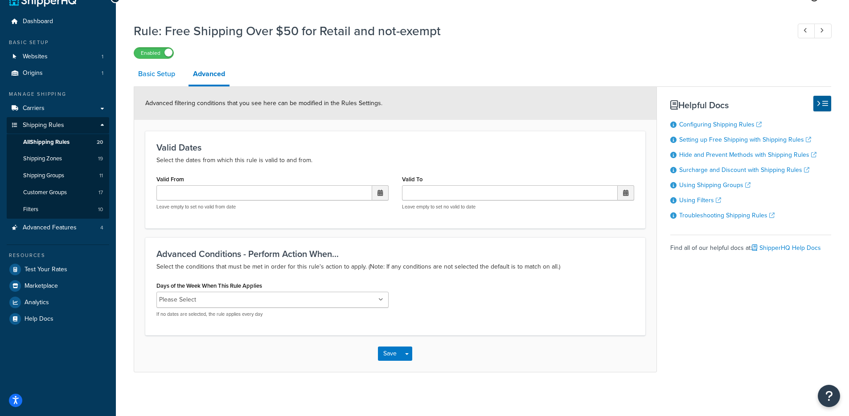
click at [145, 77] on link "Basic Setup" at bounding box center [157, 73] width 46 height 21
select select "SURCHARGE"
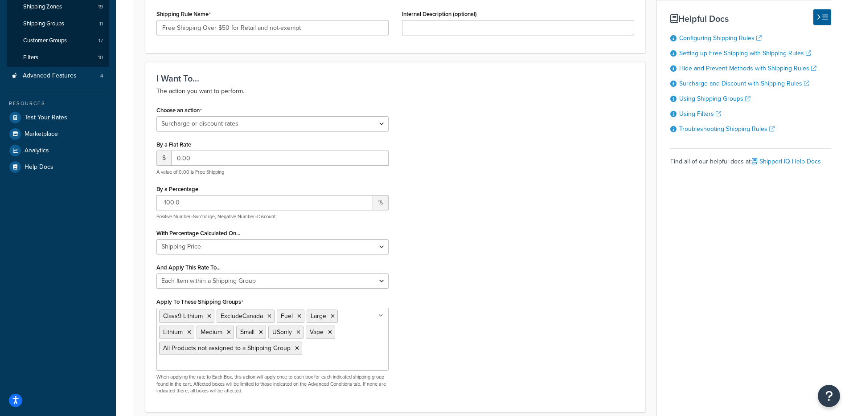
scroll to position [173, 0]
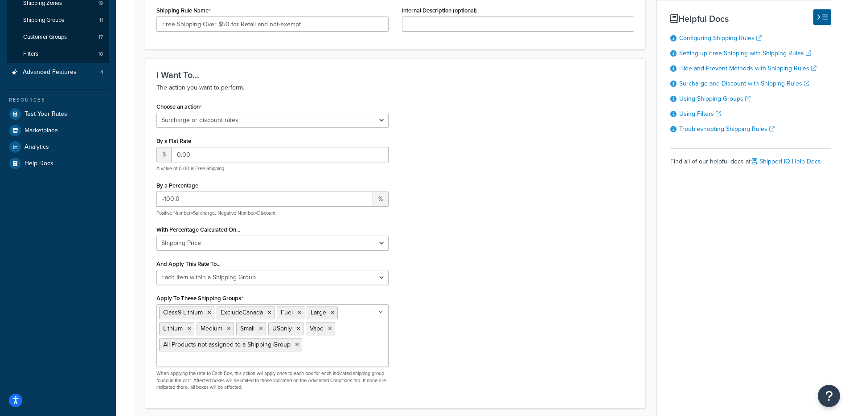
click at [472, 182] on div "Choose an action Choose an action Override Rates Surcharge or discount rates Hi…" at bounding box center [395, 248] width 491 height 297
drag, startPoint x: 222, startPoint y: 177, endPoint x: 194, endPoint y: 171, distance: 28.6
click at [194, 171] on div "Choose an action Choose an action Override Rates Surcharge or discount rates Hi…" at bounding box center [273, 248] width 246 height 297
click at [252, 181] on div "By a Percentage -100.0 % Positive Number=Surcharge, Negative Number=Discount" at bounding box center [272, 197] width 232 height 37
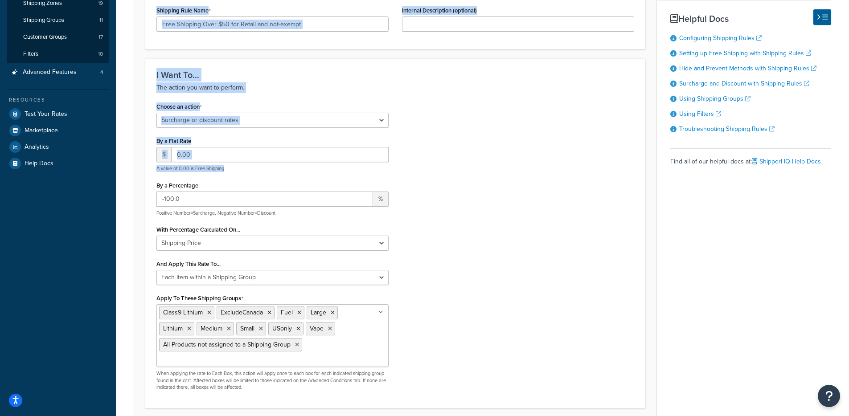
drag, startPoint x: 235, startPoint y: 175, endPoint x: 115, endPoint y: 170, distance: 120.5
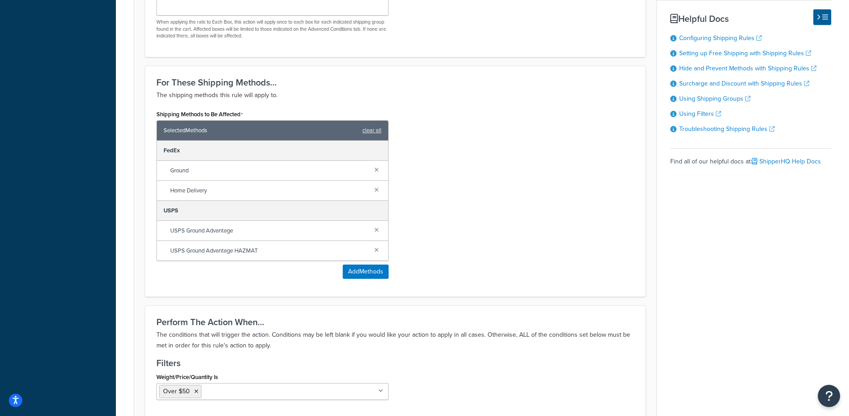
scroll to position [13, 0]
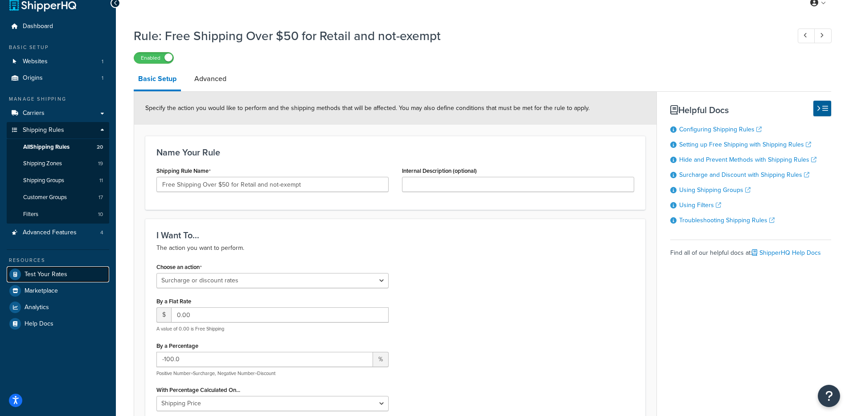
click at [89, 280] on link "Test Your Rates" at bounding box center [58, 275] width 103 height 16
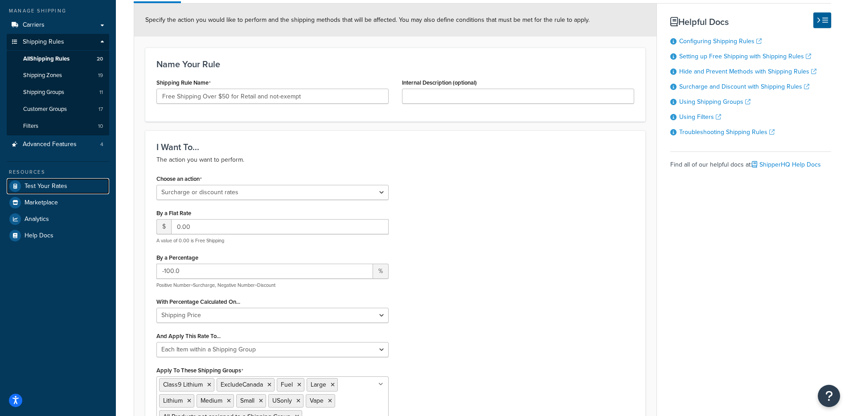
scroll to position [139, 0]
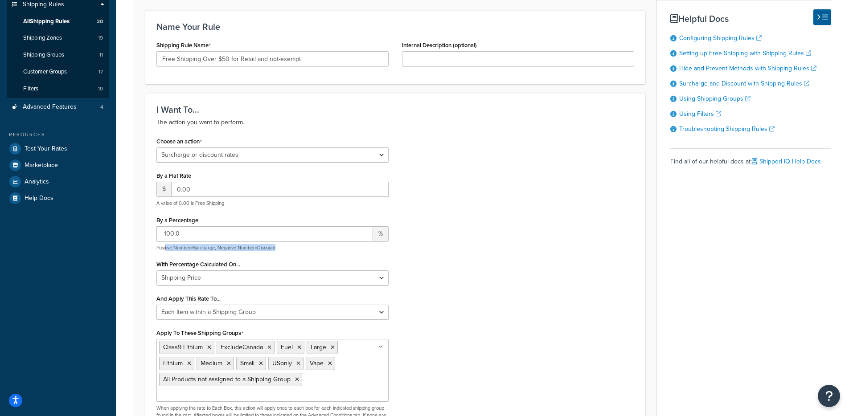
drag, startPoint x: 168, startPoint y: 248, endPoint x: 268, endPoint y: 256, distance: 100.6
click at [268, 256] on div "Choose an action Choose an action Override Rates Surcharge or discount rates Hi…" at bounding box center [273, 283] width 246 height 297
drag, startPoint x: 555, startPoint y: 238, endPoint x: 538, endPoint y: 244, distance: 17.5
click at [555, 239] on div "Choose an action Choose an action Override Rates Surcharge or discount rates Hi…" at bounding box center [395, 283] width 491 height 297
drag, startPoint x: 228, startPoint y: 206, endPoint x: 155, endPoint y: 204, distance: 73.1
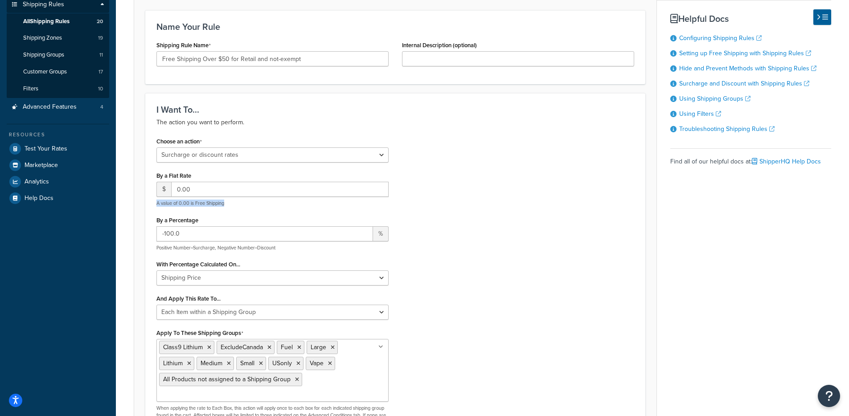
click at [155, 204] on div "Choose an action Choose an action Override Rates Surcharge or discount rates Hi…" at bounding box center [273, 283] width 246 height 297
click at [154, 204] on div "Choose an action Choose an action Override Rates Surcharge or discount rates Hi…" at bounding box center [273, 283] width 246 height 297
drag, startPoint x: 275, startPoint y: 251, endPoint x: 198, endPoint y: 249, distance: 77.6
click at [191, 248] on p "Positive Number=Surcharge, Negative Number=Discount" at bounding box center [272, 248] width 232 height 7
drag, startPoint x: 198, startPoint y: 249, endPoint x: 211, endPoint y: 251, distance: 13.4
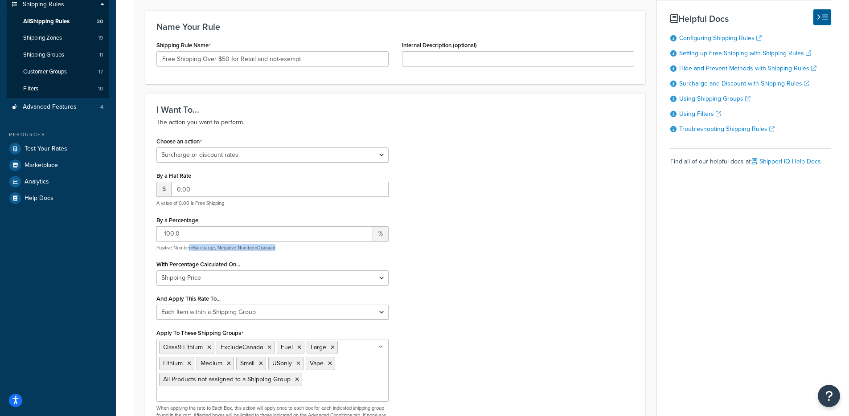
click at [201, 249] on p "Positive Number=Surcharge, Negative Number=Discount" at bounding box center [272, 248] width 232 height 7
drag, startPoint x: 308, startPoint y: 253, endPoint x: 218, endPoint y: 250, distance: 90.1
click at [218, 250] on div "Choose an action Choose an action Override Rates Surcharge or discount rates Hi…" at bounding box center [273, 283] width 246 height 297
click at [307, 251] on p "Positive Number=Surcharge, Negative Number=Discount" at bounding box center [272, 248] width 232 height 7
drag, startPoint x: 295, startPoint y: 251, endPoint x: 223, endPoint y: 249, distance: 71.8
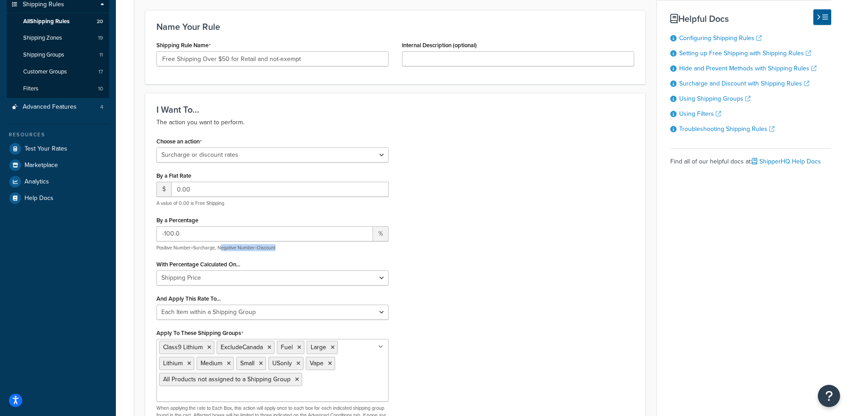
click at [223, 249] on p "Positive Number=Surcharge, Negative Number=Discount" at bounding box center [272, 248] width 232 height 7
click at [235, 249] on p "Positive Number=Surcharge, Negative Number=Discount" at bounding box center [272, 248] width 232 height 7
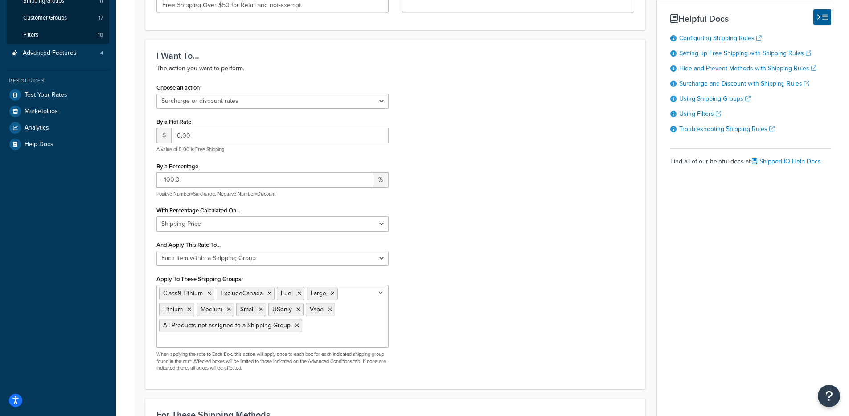
scroll to position [196, 0]
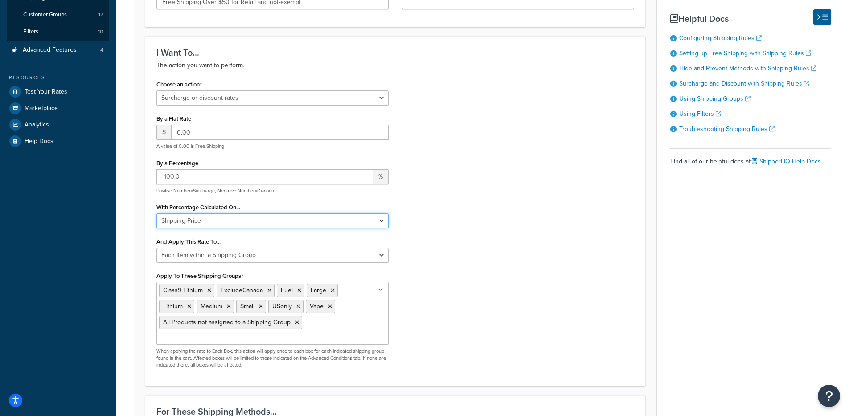
click at [239, 221] on select "Shipping Price Order Value" at bounding box center [272, 221] width 232 height 15
click at [326, 258] on select "Each Shipment in the Cart Each Shipping Group in the Cart Each Item within a Sh…" at bounding box center [272, 255] width 232 height 15
select select "CART"
click at [156, 249] on select "Each Shipment in the Cart Each Shipping Group in the Cart Each Item within a Sh…" at bounding box center [272, 255] width 232 height 15
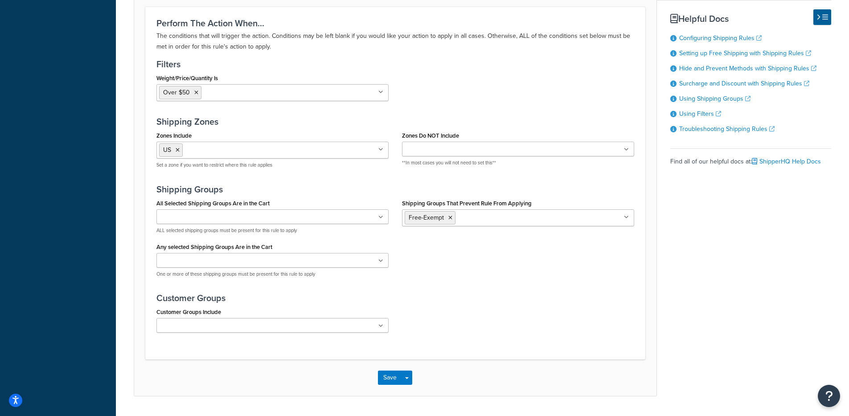
scroll to position [745, 0]
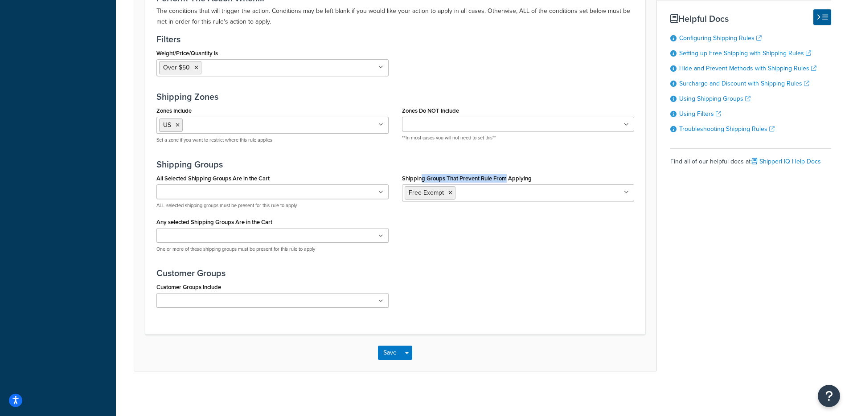
drag, startPoint x: 423, startPoint y: 176, endPoint x: 507, endPoint y: 175, distance: 84.3
click at [507, 175] on label "Shipping Groups That Prevent Rule From Applying" at bounding box center [467, 178] width 130 height 7
click at [507, 188] on input "Shipping Groups That Prevent Rule From Applying" at bounding box center [497, 193] width 79 height 10
click at [419, 329] on div "Perform The Action When... The conditions that will trigger the action. Conditi…" at bounding box center [395, 158] width 500 height 353
click at [405, 348] on button "Save Dropdown" at bounding box center [407, 353] width 11 height 14
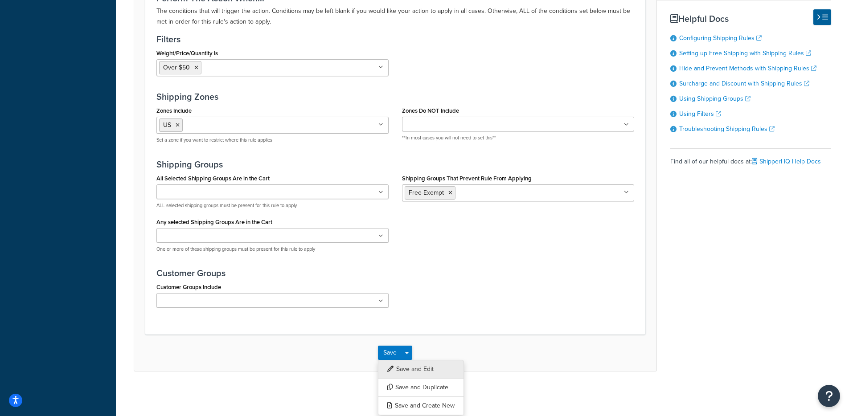
click at [409, 370] on button "Save and Edit" at bounding box center [421, 369] width 86 height 19
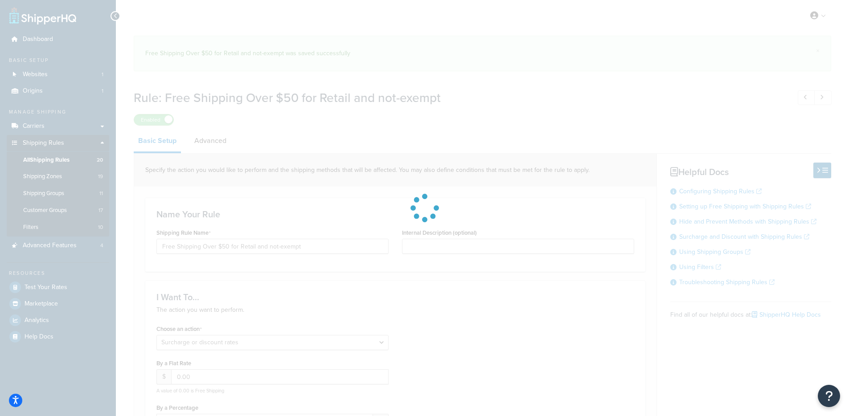
select select "SURCHARGE"
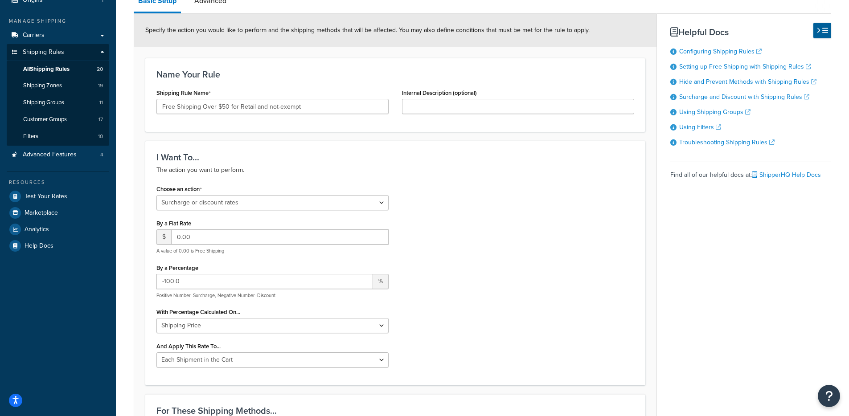
scroll to position [149, 0]
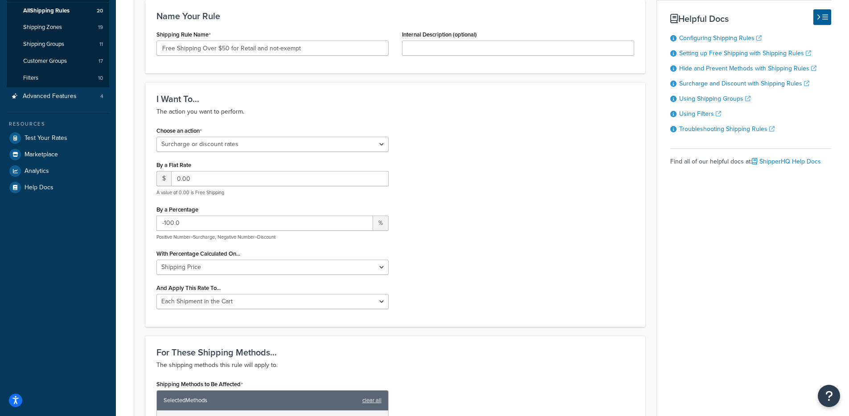
drag, startPoint x: 225, startPoint y: 311, endPoint x: 226, endPoint y: 306, distance: 4.8
click at [225, 311] on div "Choose an action Choose an action Override Rates Surcharge or discount rates Hi…" at bounding box center [273, 220] width 246 height 192
click at [226, 305] on select "Each Shipment in the Cart Each Shipping Group in the Cart Each Item within a Sh…" at bounding box center [272, 301] width 232 height 15
select select "ITEM"
click at [156, 295] on select "Each Shipment in the Cart Each Shipping Group in the Cart Each Item within a Sh…" at bounding box center [272, 301] width 232 height 15
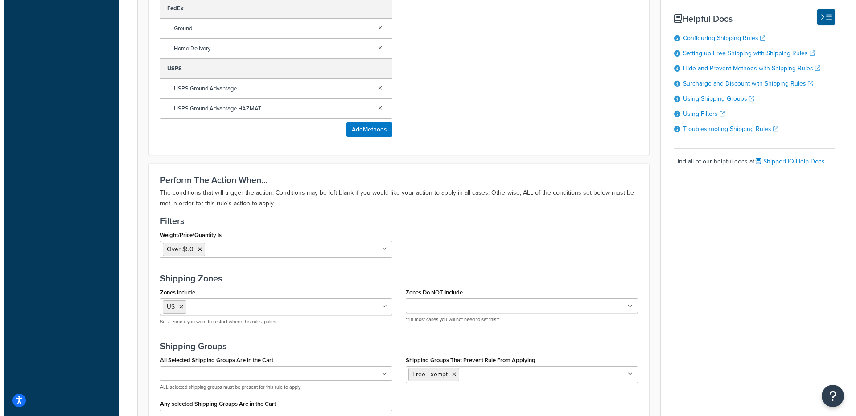
scroll to position [497, 0]
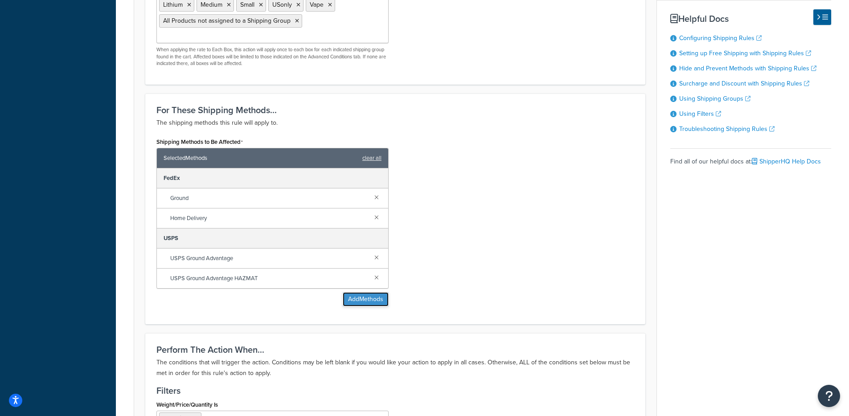
click at [358, 292] on button "Add Methods" at bounding box center [366, 299] width 46 height 14
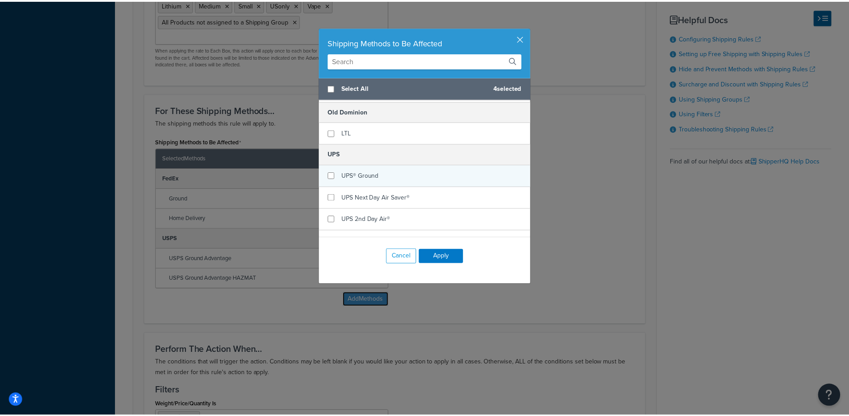
scroll to position [171, 0]
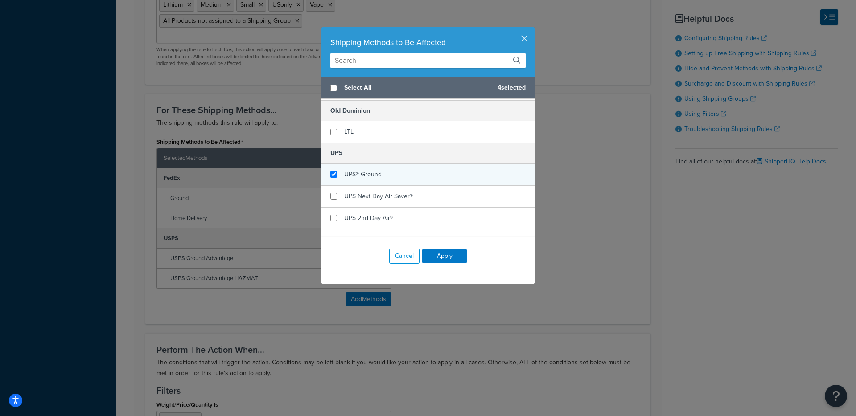
checkbox input "true"
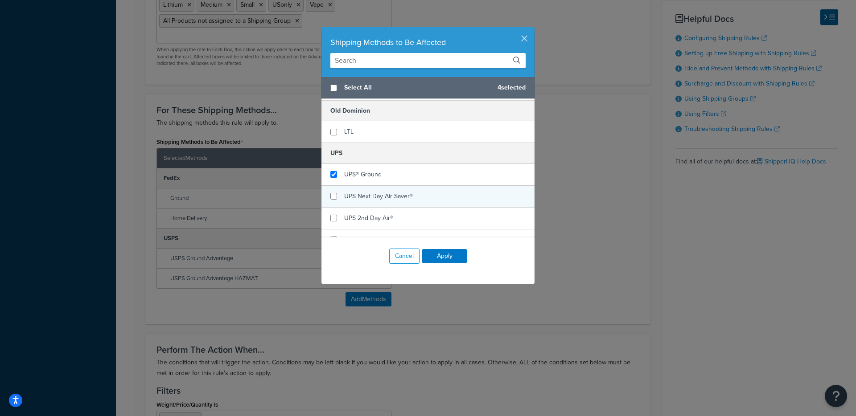
drag, startPoint x: 398, startPoint y: 171, endPoint x: 419, endPoint y: 194, distance: 31.8
click at [398, 171] on div "UPS® Ground" at bounding box center [427, 175] width 213 height 22
click at [449, 253] on button "Apply" at bounding box center [444, 256] width 45 height 14
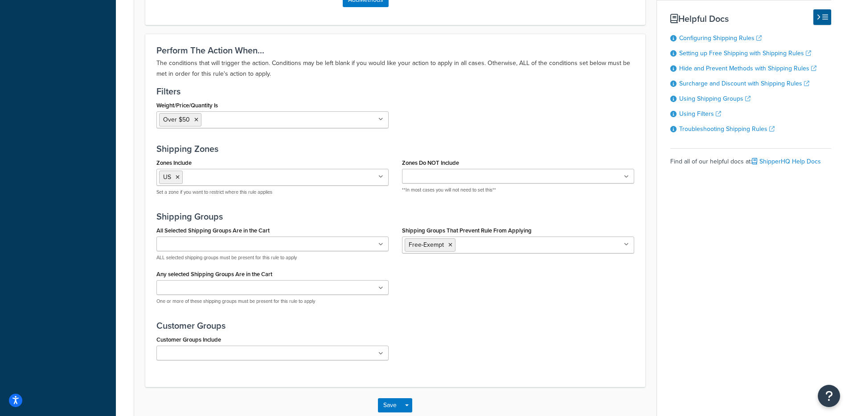
scroll to position [877, 0]
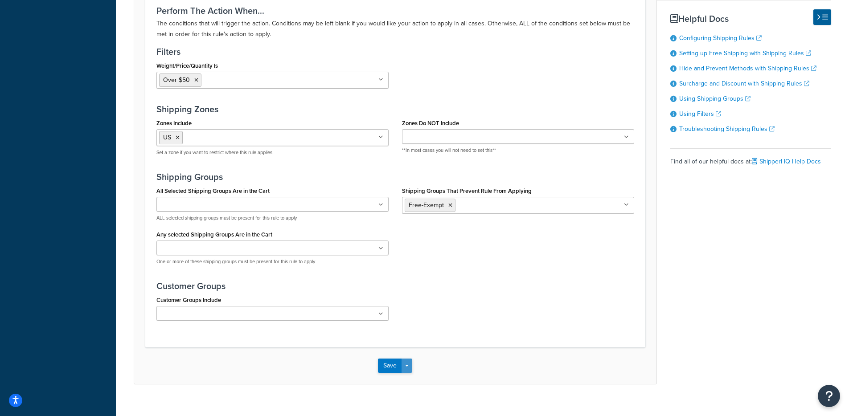
click at [407, 359] on button "Save Dropdown" at bounding box center [407, 366] width 11 height 14
click at [410, 373] on button "Save and Edit" at bounding box center [421, 382] width 86 height 19
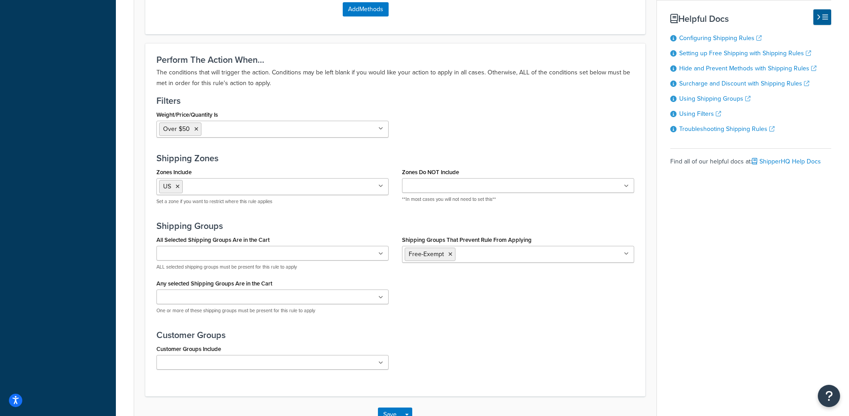
scroll to position [0, 0]
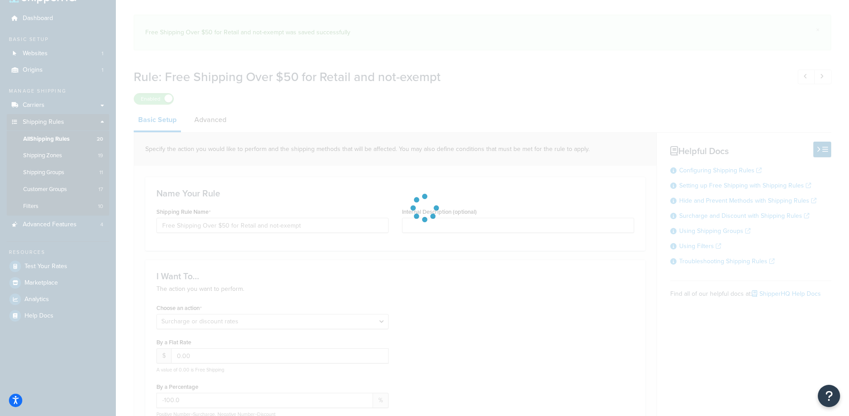
select select "SURCHARGE"
select select "ITEM"
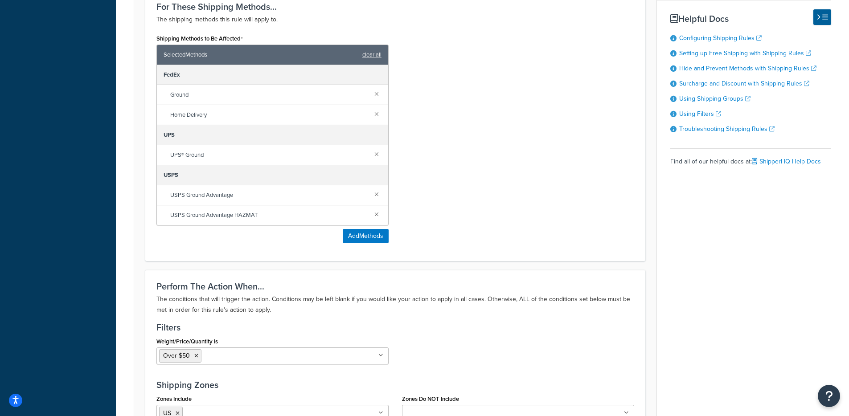
scroll to position [652, 0]
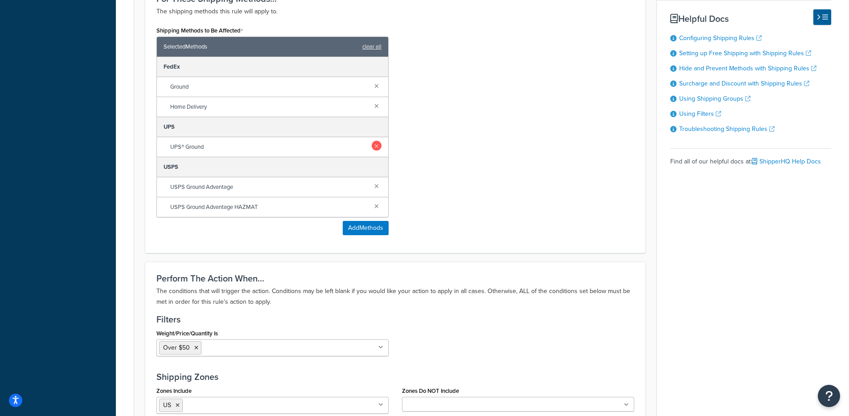
click at [377, 141] on link at bounding box center [377, 146] width 10 height 10
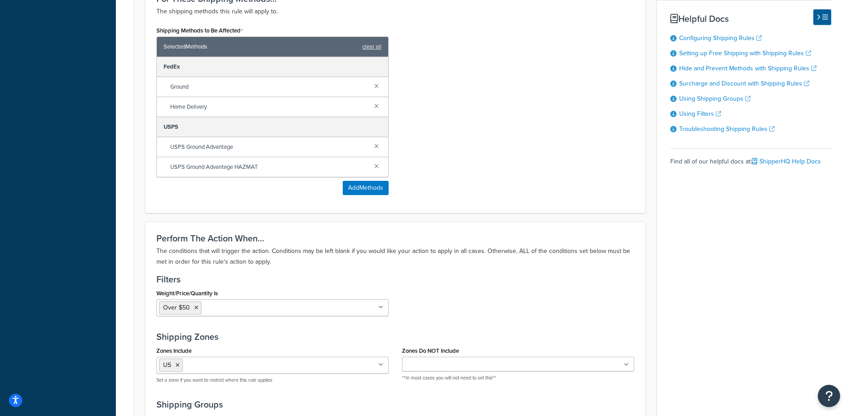
scroll to position [837, 0]
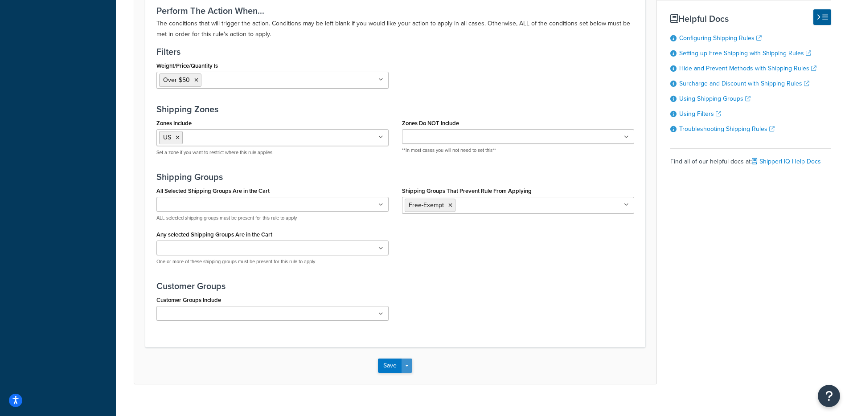
click at [408, 359] on button "Save Dropdown" at bounding box center [407, 366] width 11 height 14
click at [419, 373] on button "Save and Edit" at bounding box center [421, 382] width 86 height 19
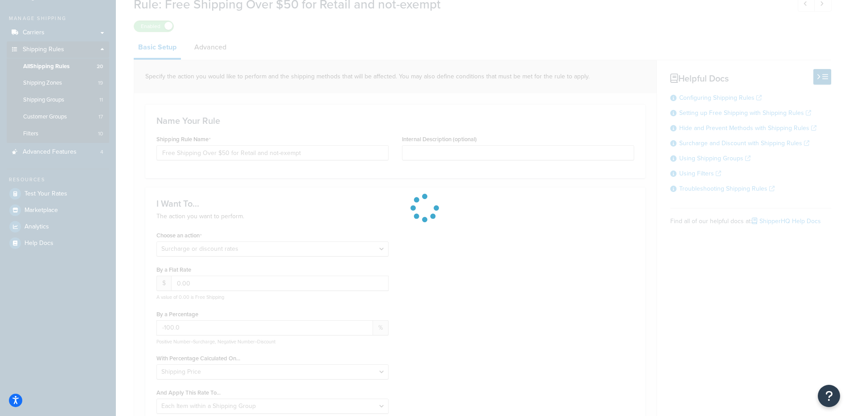
select select "SURCHARGE"
select select "ITEM"
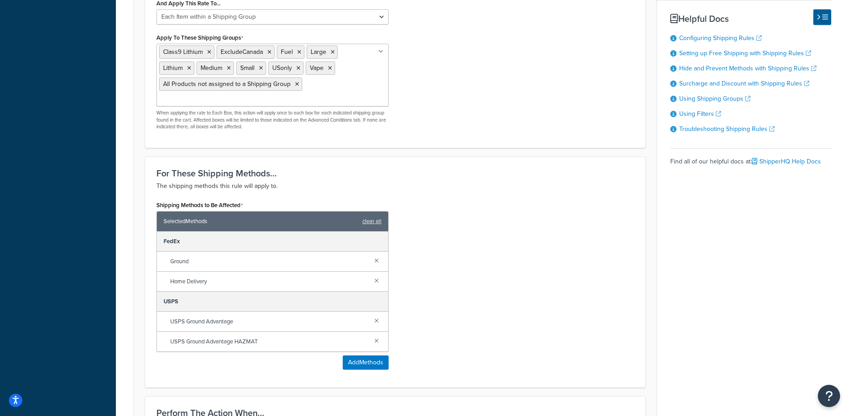
scroll to position [521, 0]
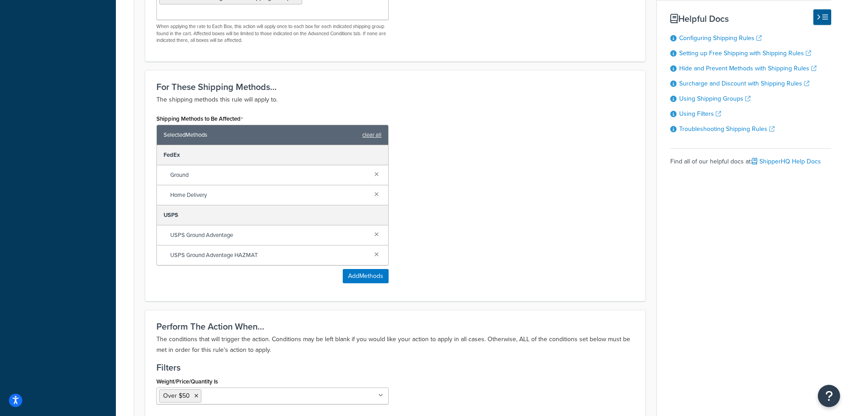
click at [178, 278] on div "For These Shipping Methods... The shipping methods this rule will apply to. Shi…" at bounding box center [395, 185] width 500 height 231
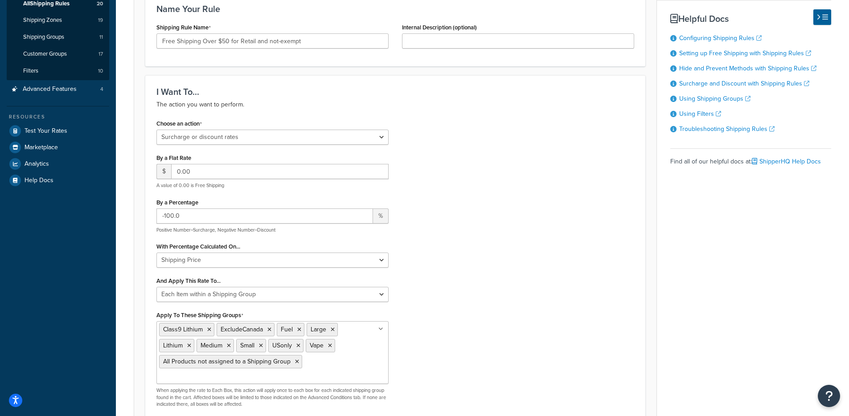
scroll to position [0, 0]
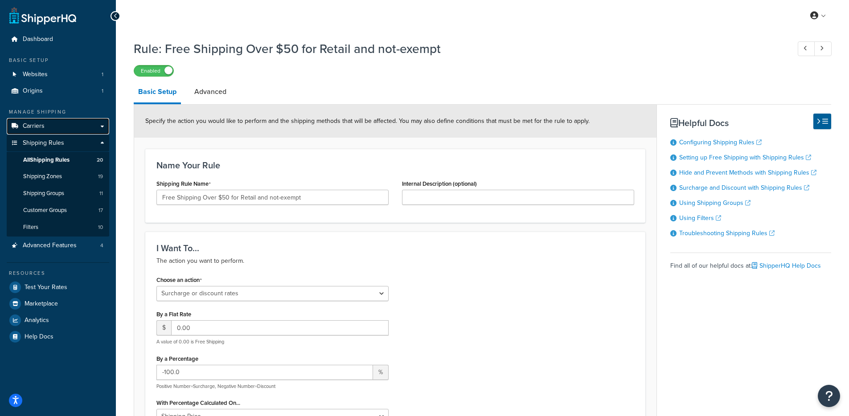
click at [57, 129] on link "Carriers" at bounding box center [58, 126] width 103 height 16
click at [66, 126] on link "Carriers" at bounding box center [58, 126] width 103 height 16
click at [68, 125] on link "Carriers" at bounding box center [58, 126] width 103 height 16
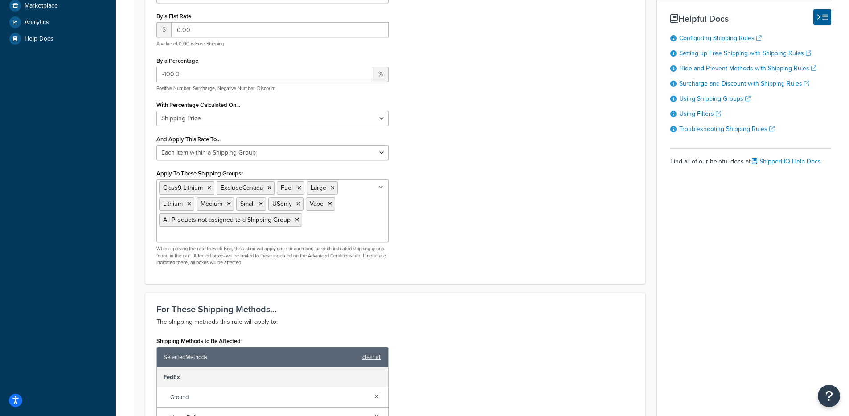
scroll to position [296, 0]
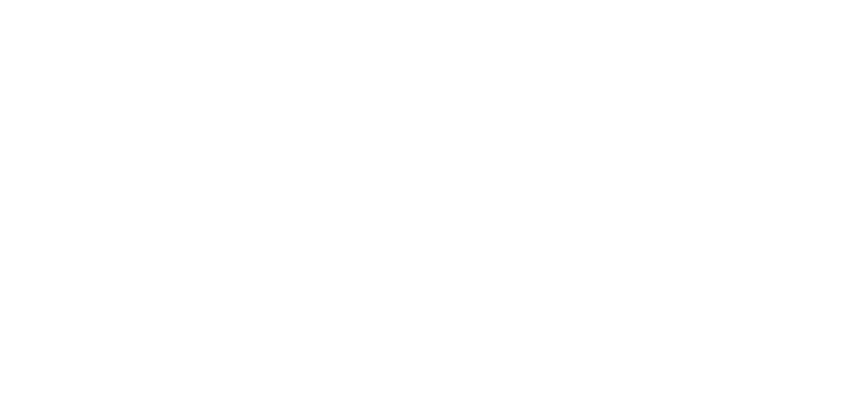
select select "[GEOGRAPHIC_DATA]"
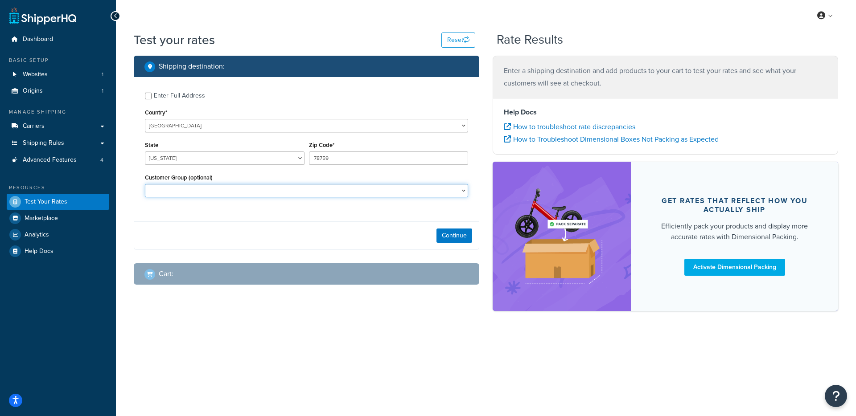
click at [344, 194] on select "Distributor Distributor - Tax Exempt DropShippers Exception Floor Floor - Tax E…" at bounding box center [306, 190] width 323 height 13
select select "Retail"
click at [145, 185] on select "Distributor Distributor - Tax Exempt DropShippers Exception Floor Floor - Tax E…" at bounding box center [306, 190] width 323 height 13
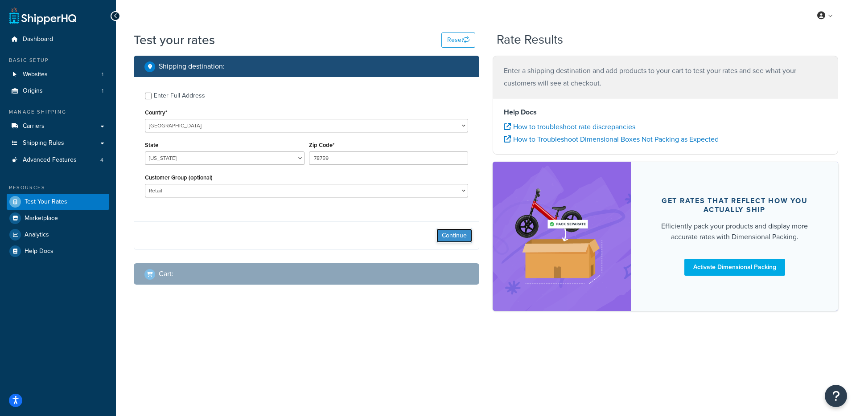
drag, startPoint x: 449, startPoint y: 237, endPoint x: 423, endPoint y: 260, distance: 34.4
click at [449, 237] on button "Continue" at bounding box center [454, 236] width 36 height 14
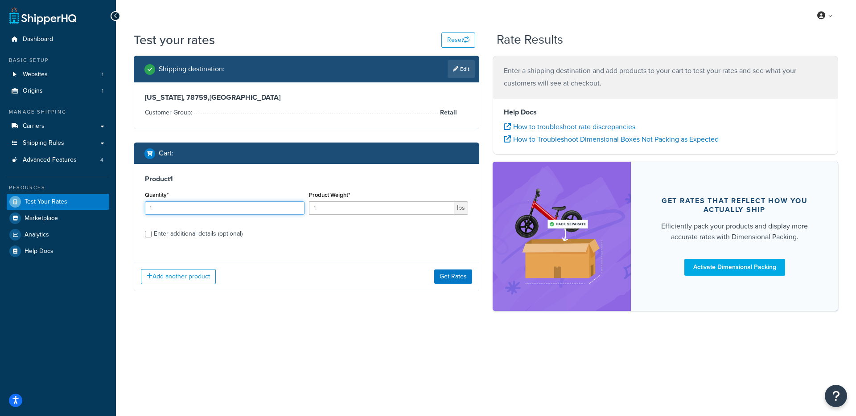
click at [210, 204] on input "1" at bounding box center [225, 207] width 160 height 13
drag, startPoint x: 203, startPoint y: 201, endPoint x: 201, endPoint y: 205, distance: 4.8
click at [202, 204] on input "10000" at bounding box center [225, 207] width 160 height 13
click at [200, 206] on input "10000" at bounding box center [225, 207] width 160 height 13
type input "1000"
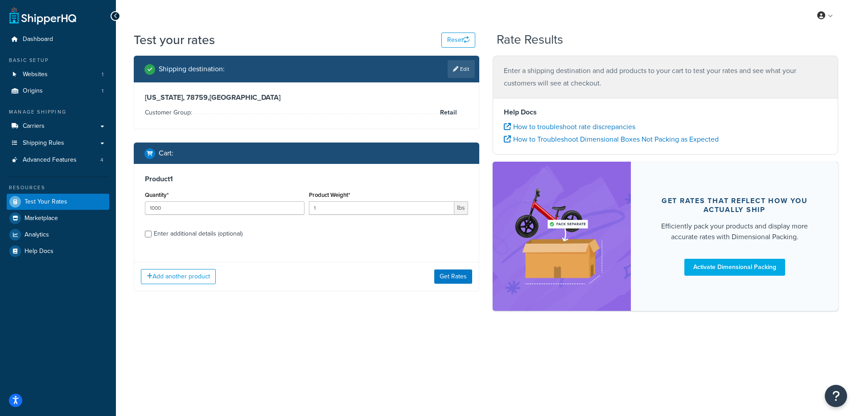
click at [167, 232] on div "Enter additional details (optional)" at bounding box center [198, 234] width 89 height 12
click at [152, 232] on input "Enter additional details (optional)" at bounding box center [148, 234] width 7 height 7
checkbox input "true"
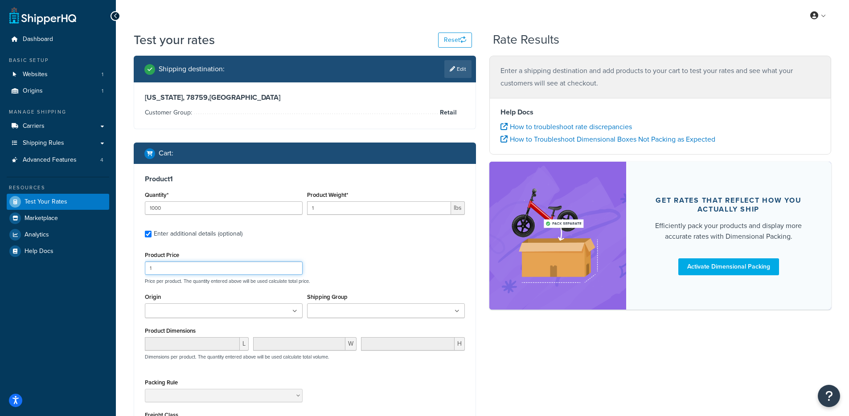
drag, startPoint x: 189, startPoint y: 270, endPoint x: 79, endPoint y: 268, distance: 110.1
click at [79, 268] on div "Dashboard Basic Setup Websites 1 Origins 1 Manage Shipping Carriers Carriers Al…" at bounding box center [424, 285] width 849 height 571
type input "75"
click at [453, 269] on div "Product Price 75 Price per product. The quantity entered above will be used cal…" at bounding box center [305, 266] width 325 height 35
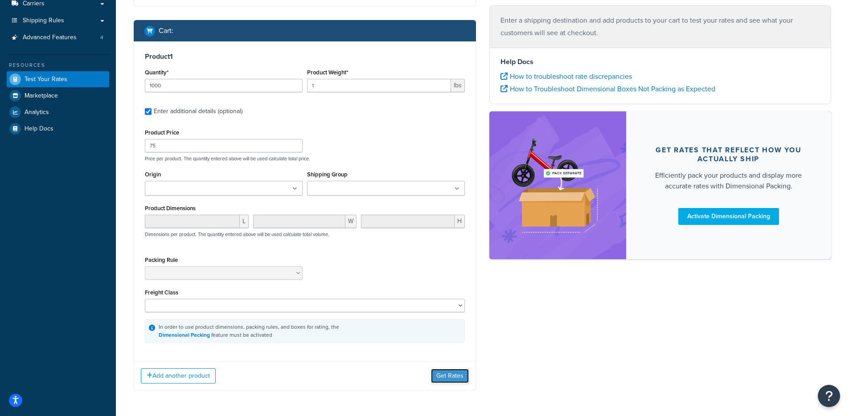
click at [447, 369] on button "Get Rates" at bounding box center [450, 376] width 38 height 14
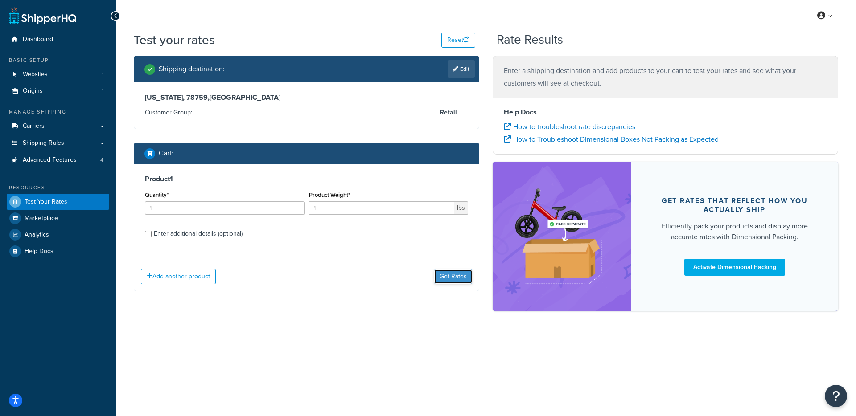
click at [460, 280] on button "Get Rates" at bounding box center [453, 277] width 38 height 14
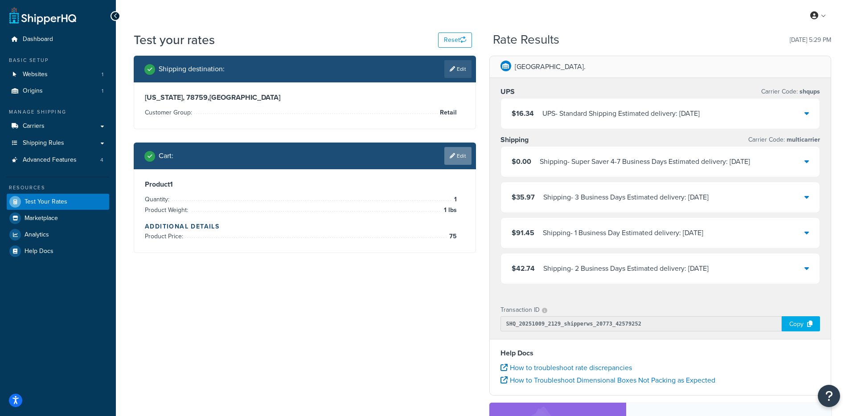
click at [460, 158] on link "Edit" at bounding box center [457, 156] width 27 height 18
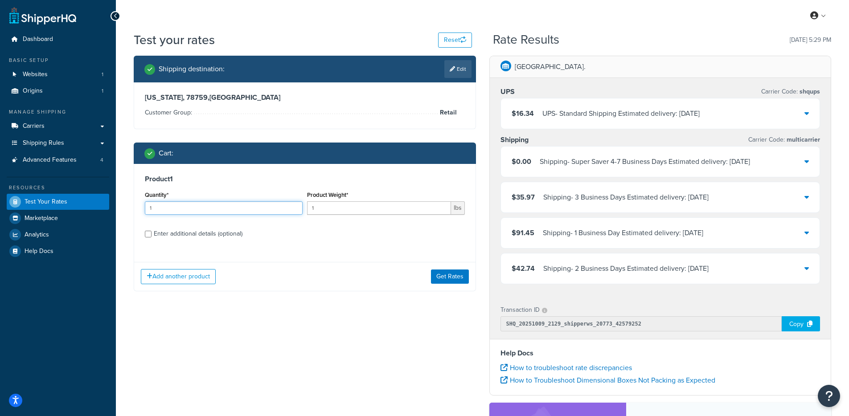
drag, startPoint x: 212, startPoint y: 213, endPoint x: 165, endPoint y: 210, distance: 46.9
click at [165, 210] on input "1" at bounding box center [224, 207] width 158 height 13
type input "1000"
click at [434, 278] on button "Get Rates" at bounding box center [450, 277] width 38 height 14
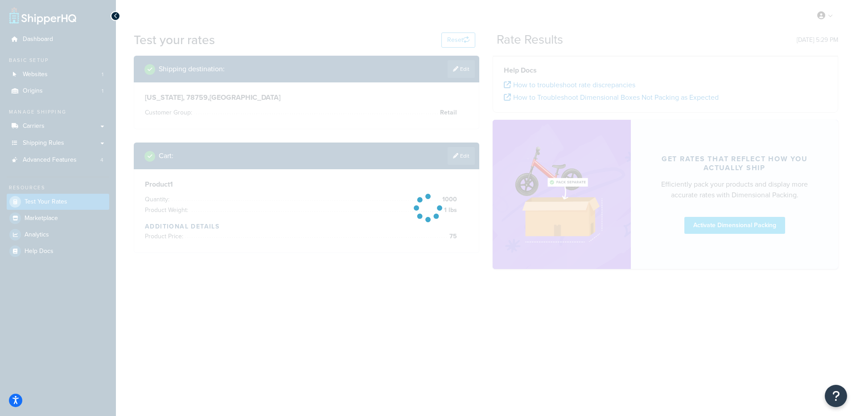
click at [321, 197] on div at bounding box center [428, 208] width 856 height 416
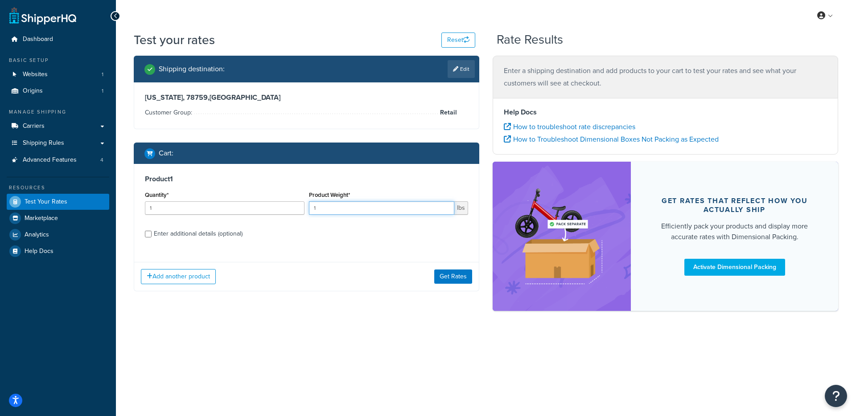
click at [380, 212] on input "1" at bounding box center [382, 207] width 146 height 13
drag, startPoint x: 234, startPoint y: 203, endPoint x: 186, endPoint y: 205, distance: 48.6
click at [186, 205] on input "1" at bounding box center [225, 207] width 160 height 13
type input "1000"
click at [443, 283] on button "Get Rates" at bounding box center [453, 277] width 38 height 14
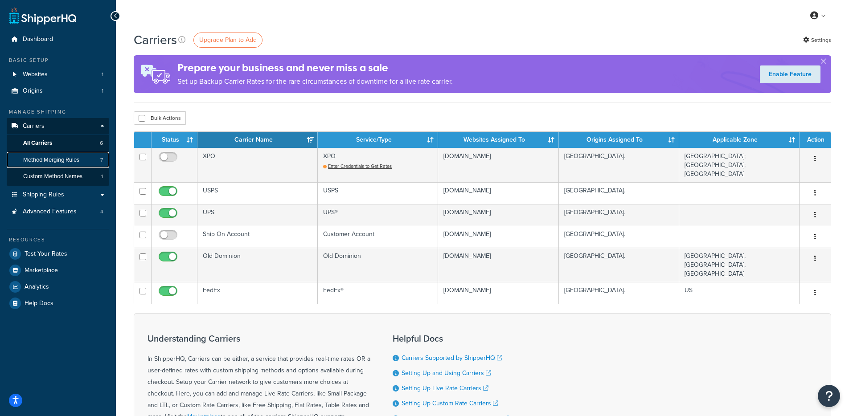
drag, startPoint x: 74, startPoint y: 165, endPoint x: 79, endPoint y: 164, distance: 4.7
click at [74, 165] on link "Method Merging Rules 7" at bounding box center [58, 160] width 103 height 16
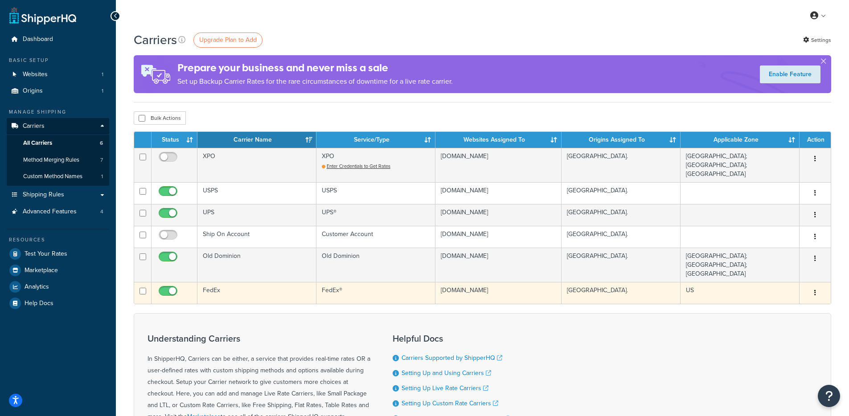
click at [275, 282] on td "FedEx" at bounding box center [256, 293] width 119 height 22
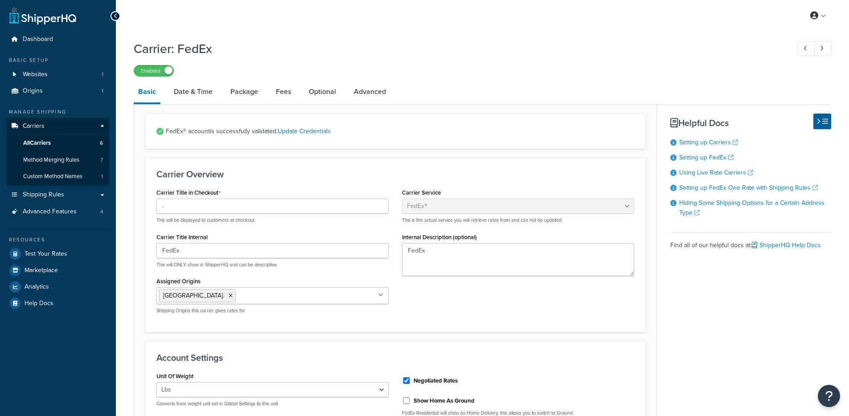
select select "fedEx"
select select "REGULAR_PICKUP"
select select "YOUR_PACKAGING"
click at [319, 93] on link "Optional" at bounding box center [322, 91] width 36 height 21
select select "business"
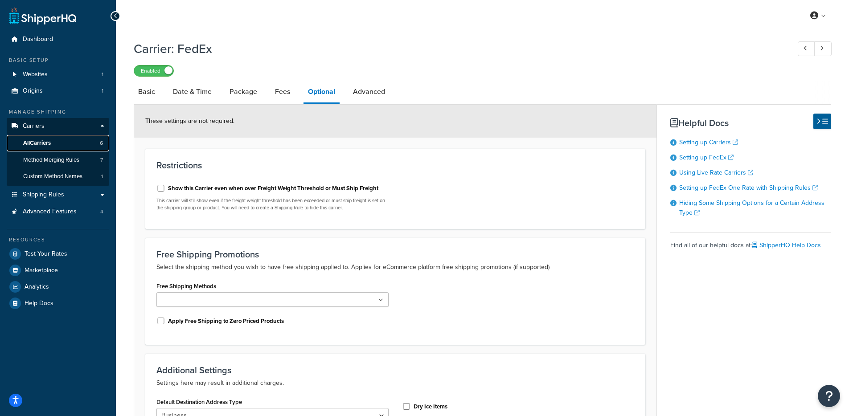
click at [70, 144] on link "All Carriers 6" at bounding box center [58, 143] width 103 height 16
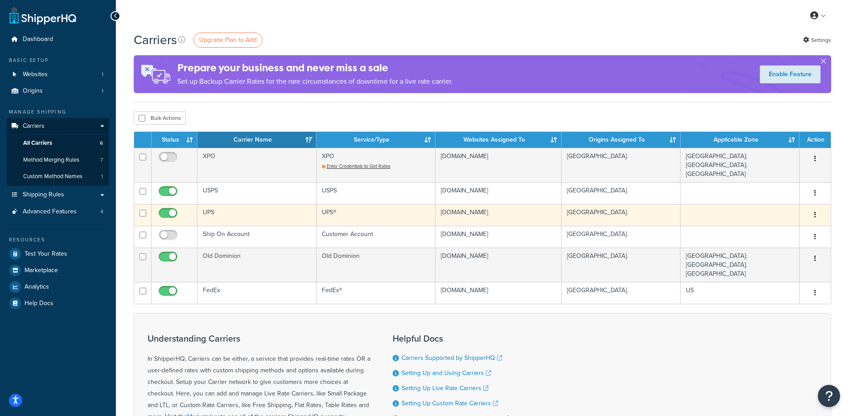
click at [246, 214] on td "UPS" at bounding box center [256, 215] width 119 height 22
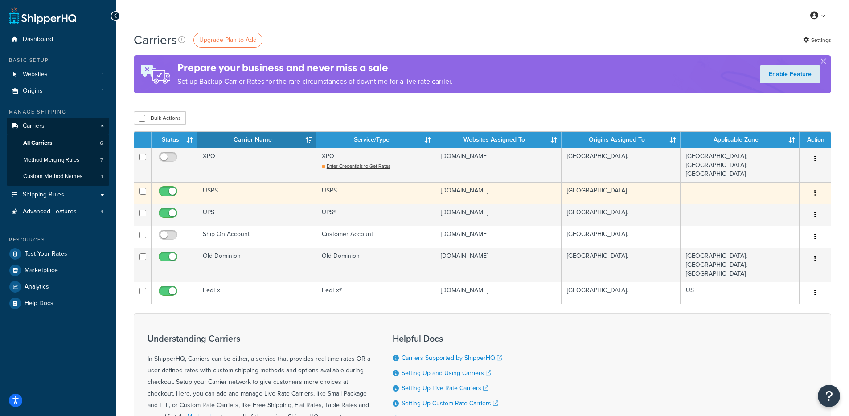
click at [251, 192] on td "USPS" at bounding box center [256, 193] width 119 height 22
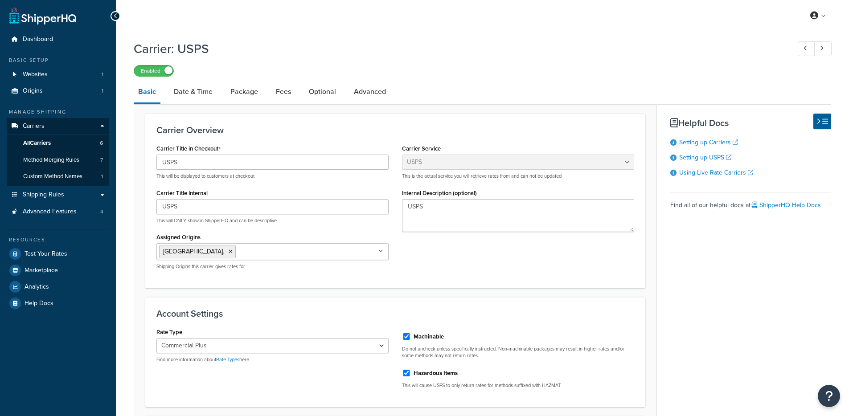
select select "usps"
select select "PLUS"
click at [281, 94] on link "Fees" at bounding box center [283, 91] width 24 height 21
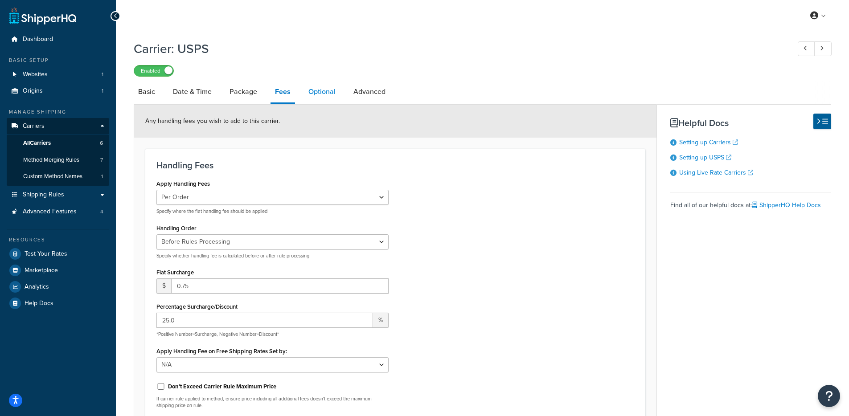
click at [320, 97] on link "Optional" at bounding box center [322, 91] width 36 height 21
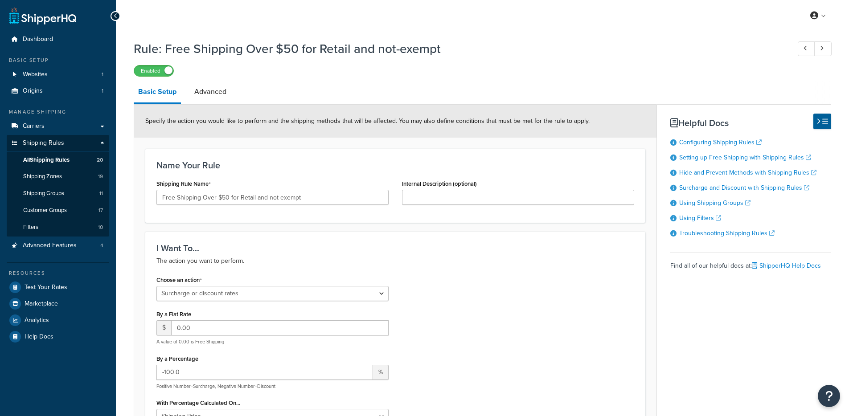
select select "SURCHARGE"
select select "ITEM"
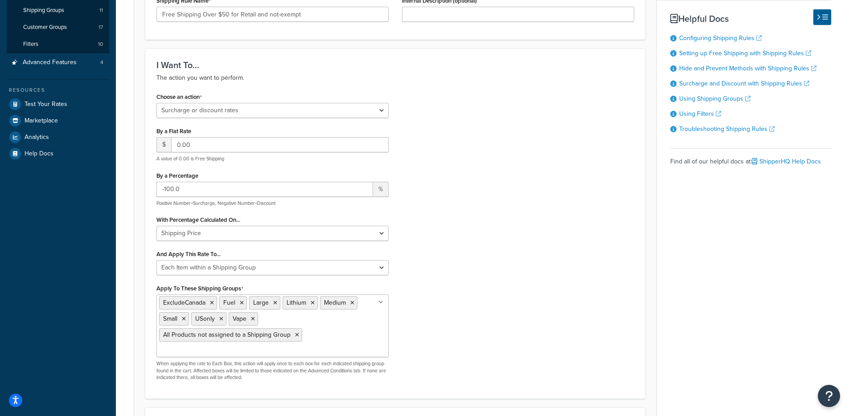
scroll to position [183, 0]
drag, startPoint x: 166, startPoint y: 288, endPoint x: 261, endPoint y: 287, distance: 94.5
click at [262, 286] on div "Apply To These Shipping Groups ExcludeCanada Fuel Large Lithium Medium Small US…" at bounding box center [272, 332] width 232 height 99
drag, startPoint x: 253, startPoint y: 287, endPoint x: 152, endPoint y: 284, distance: 100.8
click at [152, 284] on div "Choose an action Choose an action Override Rates Surcharge or discount rates Hi…" at bounding box center [273, 239] width 246 height 297
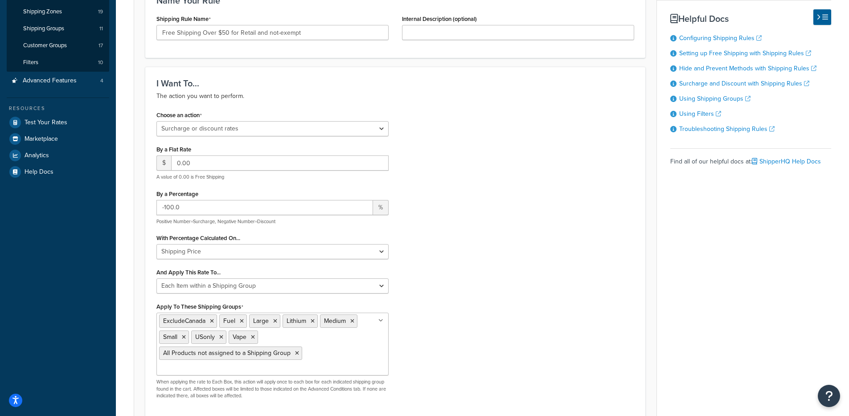
scroll to position [100, 0]
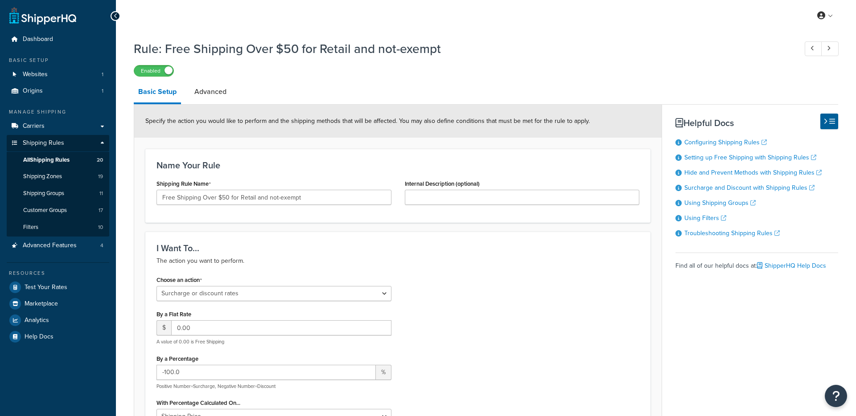
select select "SURCHARGE"
select select "ITEM"
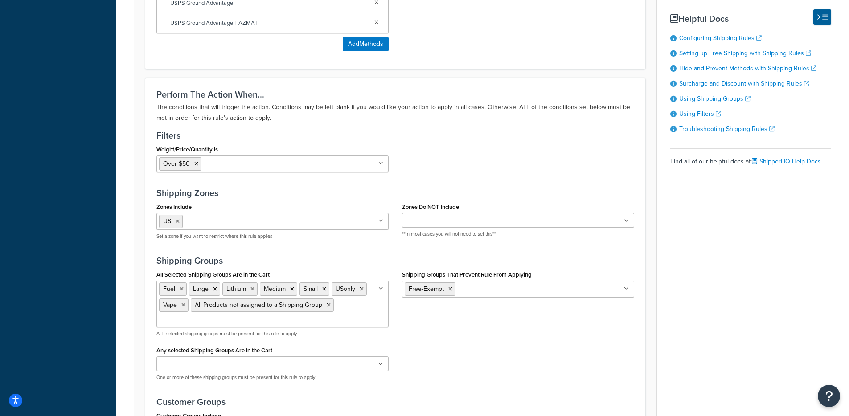
scroll to position [822, 0]
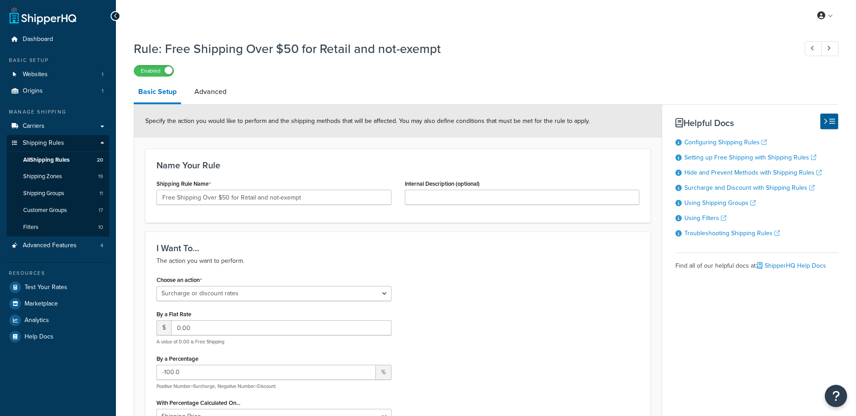
select select "SURCHARGE"
select select "ITEM"
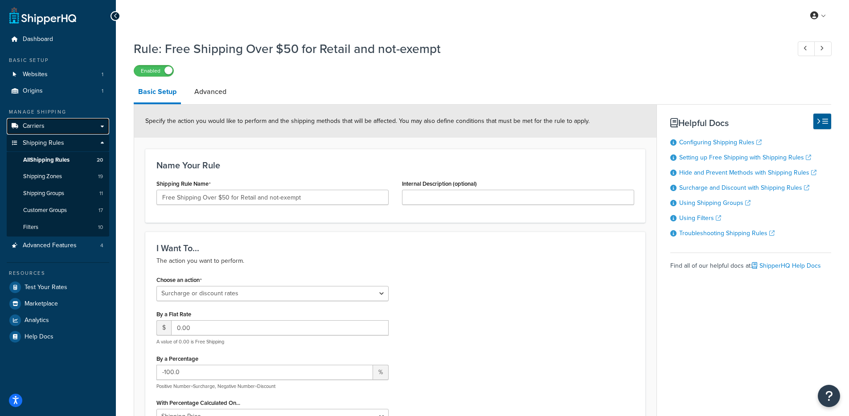
click at [57, 123] on link "Carriers" at bounding box center [58, 126] width 103 height 16
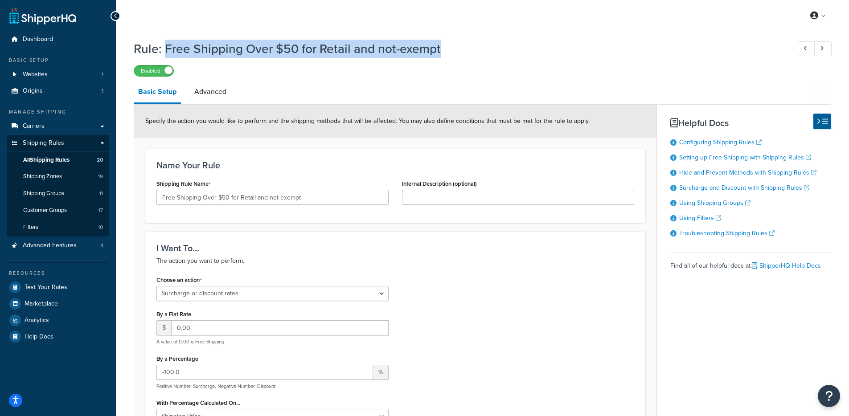
drag, startPoint x: 471, startPoint y: 57, endPoint x: 166, endPoint y: 42, distance: 305.3
click at [166, 42] on h1 "Rule: Free Shipping Over $50 for Retail and not-exempt" at bounding box center [458, 48] width 648 height 17
copy h1 "Free Shipping Over $50 for Retail and not-exempt"
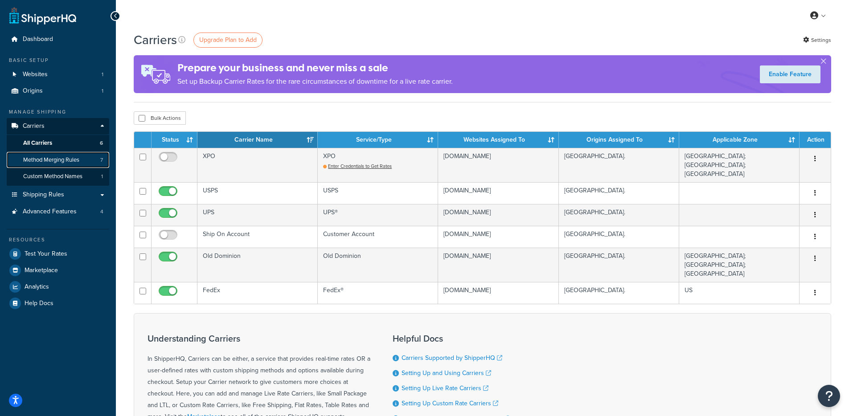
click at [82, 160] on link "Method Merging Rules 7" at bounding box center [58, 160] width 103 height 16
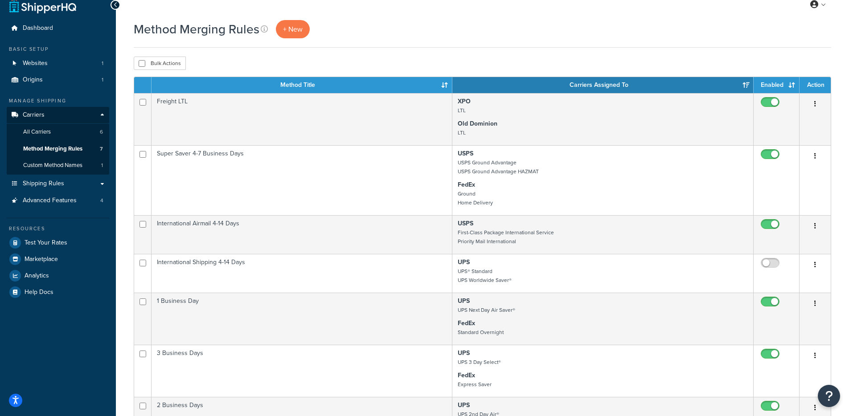
scroll to position [9, 0]
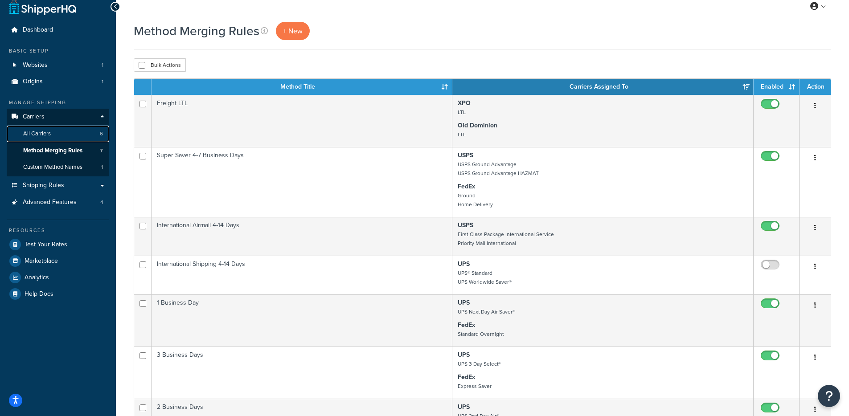
click at [70, 130] on link "All Carriers 6" at bounding box center [58, 134] width 103 height 16
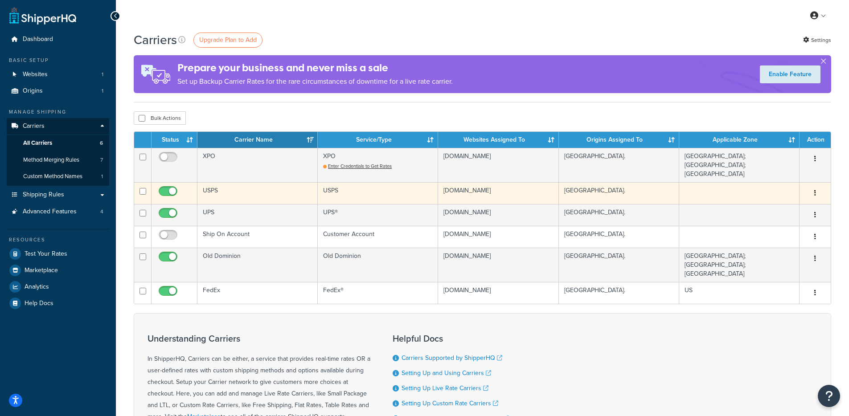
click at [283, 185] on td "USPS" at bounding box center [257, 193] width 120 height 22
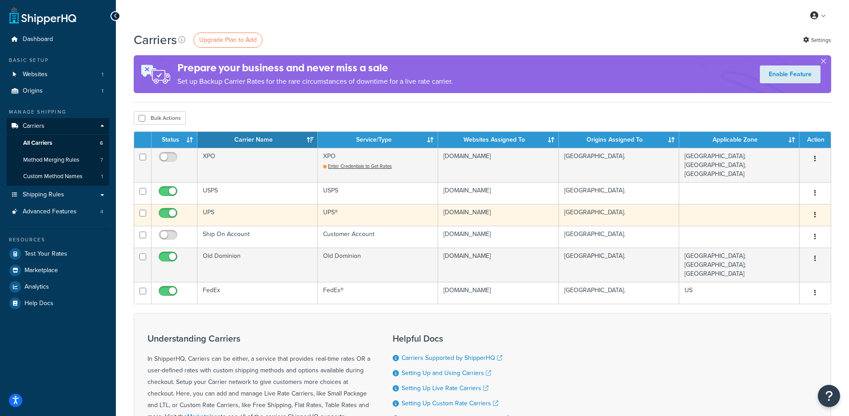
click at [222, 210] on td "UPS" at bounding box center [257, 215] width 120 height 22
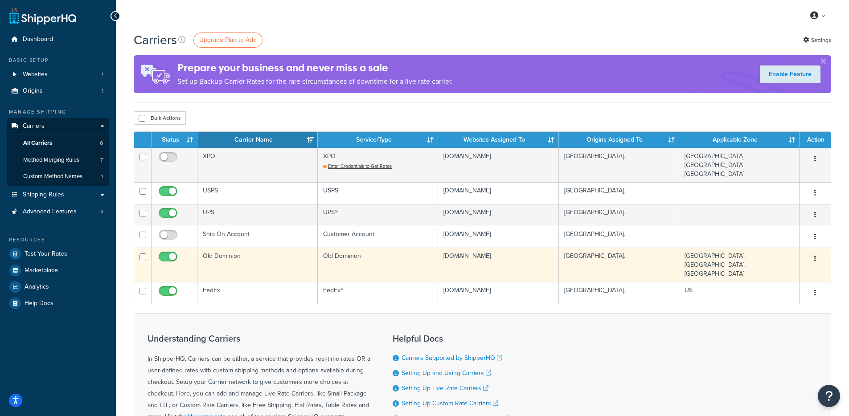
click at [253, 258] on td "Old Dominion" at bounding box center [257, 265] width 120 height 34
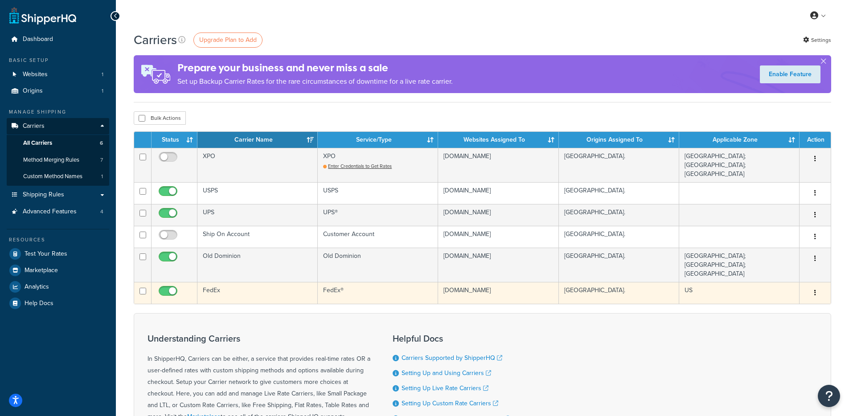
click at [241, 282] on td "FedEx" at bounding box center [257, 293] width 120 height 22
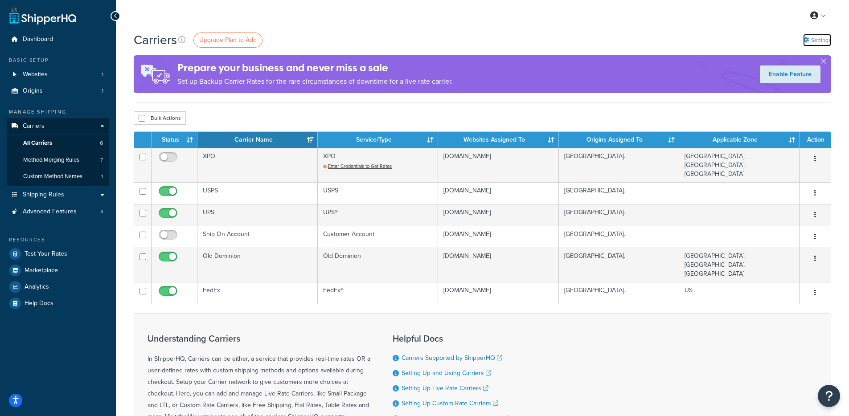
click at [807, 39] on icon at bounding box center [806, 40] width 6 height 6
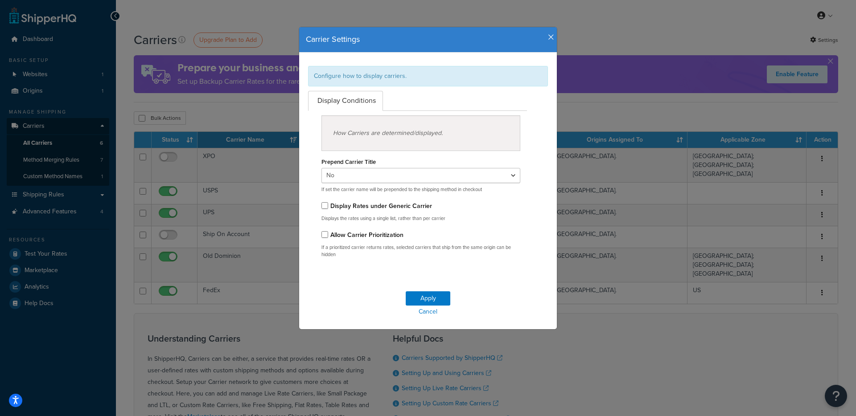
click at [551, 32] on div "Carrier Settings" at bounding box center [428, 39] width 258 height 25
click at [548, 37] on icon "button" at bounding box center [551, 37] width 6 height 8
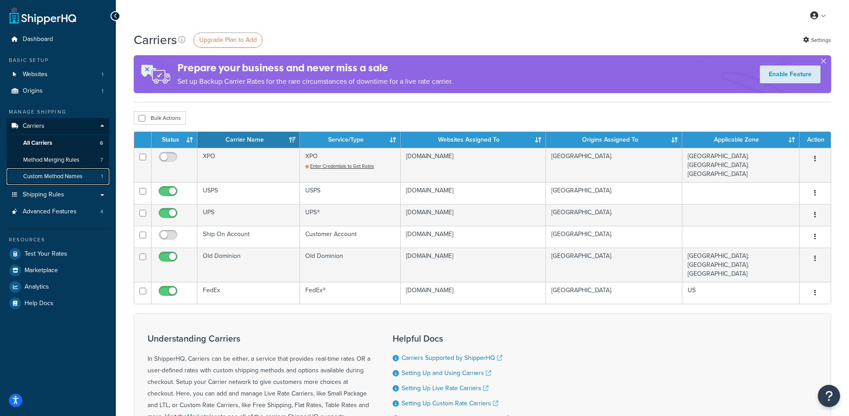
click at [74, 175] on span "Custom Method Names" at bounding box center [52, 177] width 59 height 8
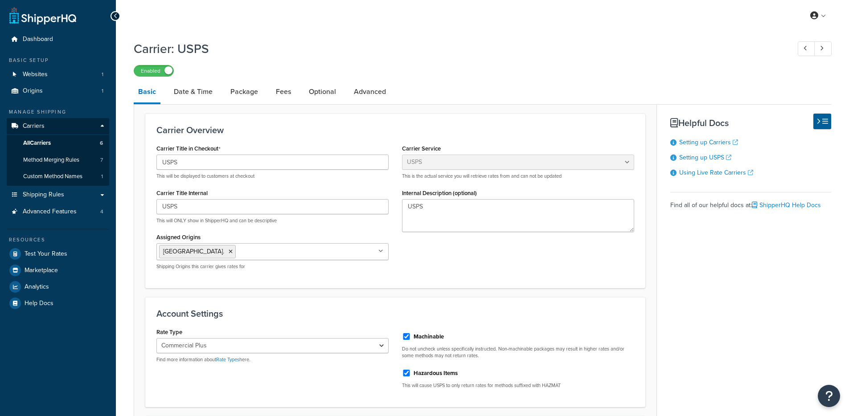
select select "usps"
select select "PLUS"
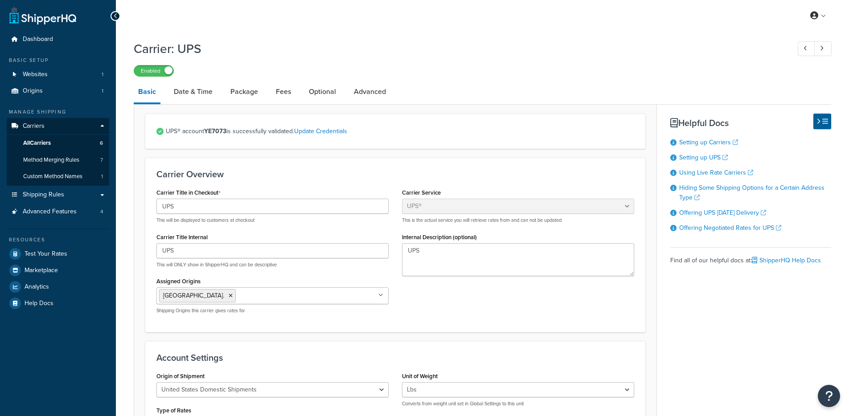
select select "ups"
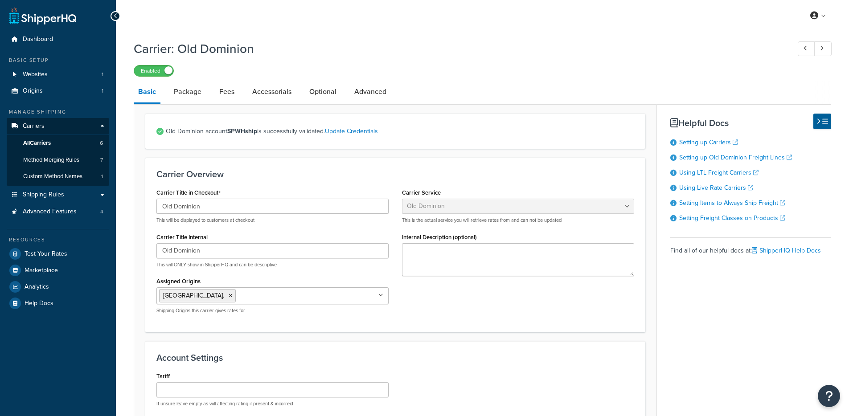
select select "dominionFreight"
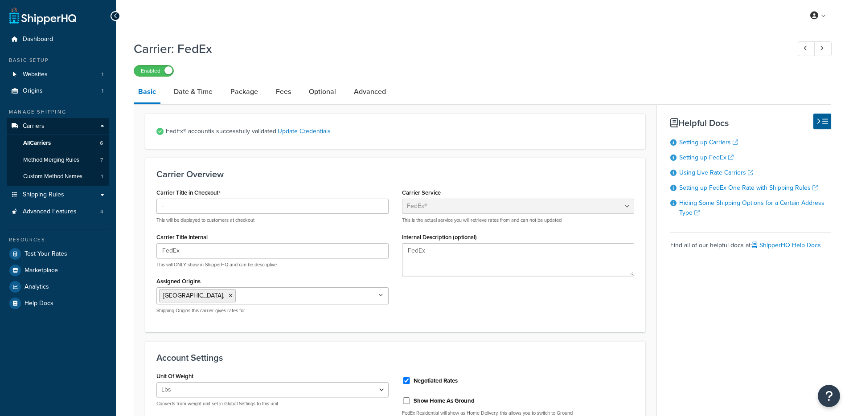
select select "fedEx"
select select "REGULAR_PICKUP"
select select "YOUR_PACKAGING"
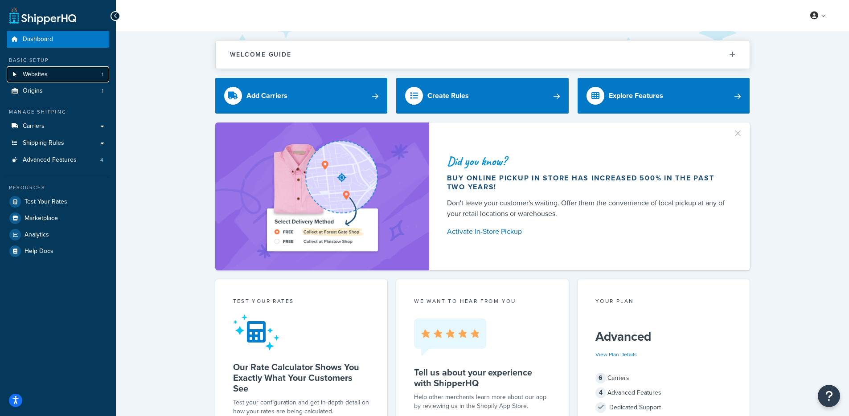
click at [58, 78] on link "Websites 1" at bounding box center [58, 74] width 103 height 16
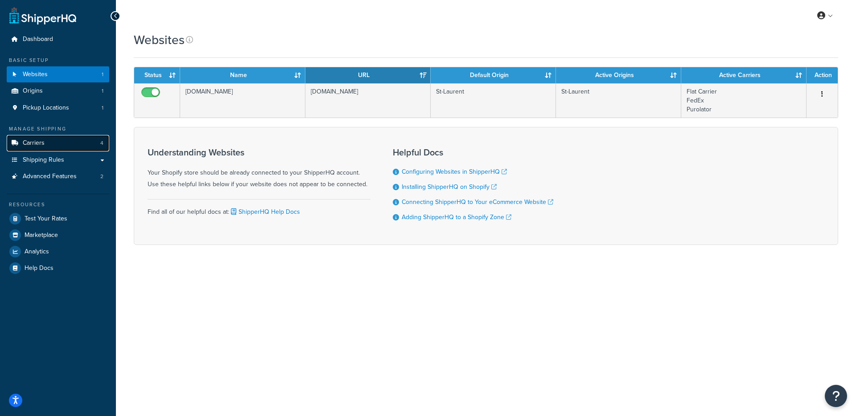
click at [48, 147] on link "Carriers 4" at bounding box center [58, 143] width 103 height 16
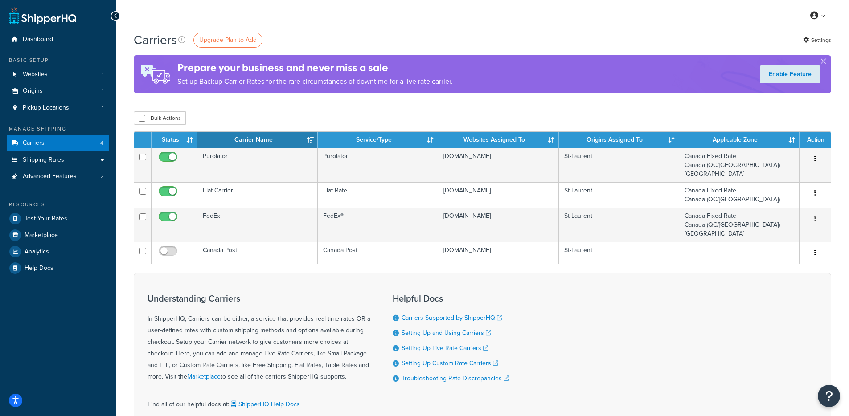
click at [364, 72] on h4 "Prepare your business and never miss a sale" at bounding box center [314, 68] width 275 height 15
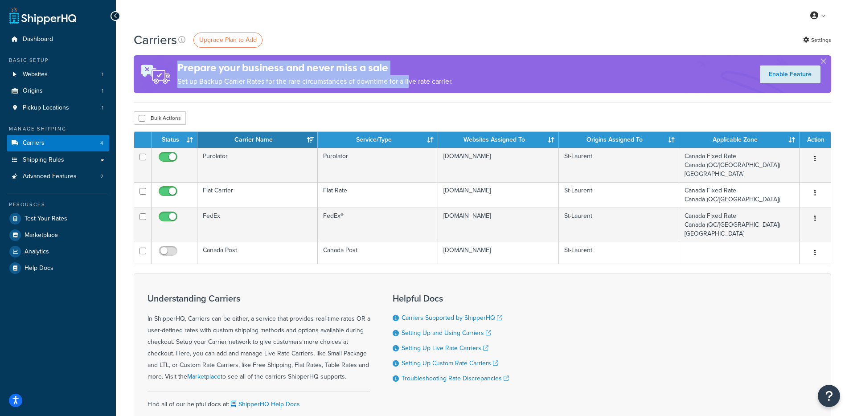
drag, startPoint x: 410, startPoint y: 86, endPoint x: 240, endPoint y: 66, distance: 171.1
click at [228, 59] on div "Prepare your business and never miss a sale Set up Backup Carrier Rates for the…" at bounding box center [314, 74] width 275 height 36
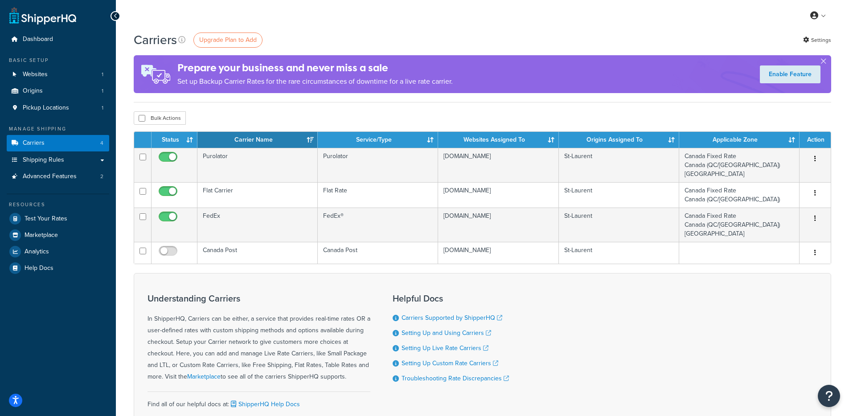
click at [264, 73] on h4 "Prepare your business and never miss a sale" at bounding box center [314, 68] width 275 height 15
drag, startPoint x: 191, startPoint y: 65, endPoint x: 495, endPoint y: 74, distance: 304.2
click at [495, 74] on div "Prepare your business and never miss a sale Set up Backup Carrier Rates for the…" at bounding box center [483, 74] width 698 height 38
click at [497, 75] on div "Prepare your business and never miss a sale Set up Backup Carrier Rates for the…" at bounding box center [483, 74] width 698 height 38
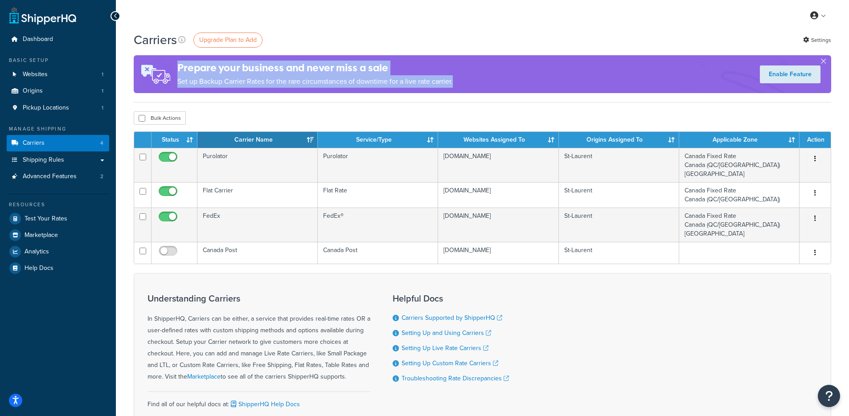
drag, startPoint x: 488, startPoint y: 79, endPoint x: 234, endPoint y: 62, distance: 254.7
click at [234, 60] on div "Prepare your business and never miss a sale Set up Backup Carrier Rates for the…" at bounding box center [483, 74] width 698 height 38
drag, startPoint x: 241, startPoint y: 63, endPoint x: 245, endPoint y: 66, distance: 5.1
click at [241, 63] on h4 "Prepare your business and never miss a sale" at bounding box center [314, 68] width 275 height 15
drag, startPoint x: 489, startPoint y: 89, endPoint x: 172, endPoint y: 81, distance: 317.5
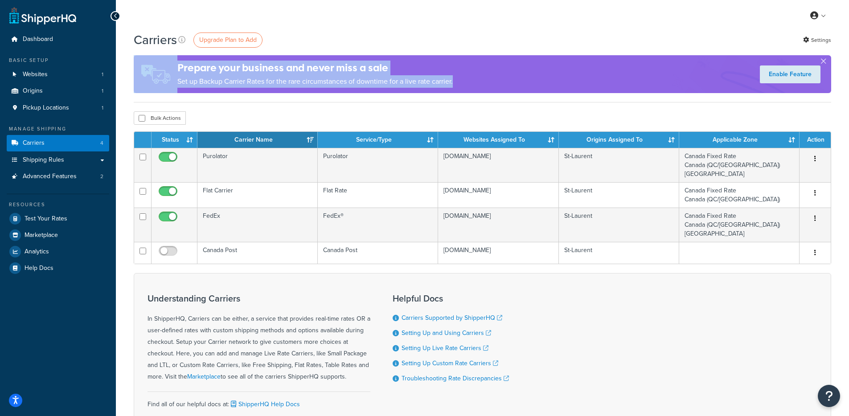
click at [171, 81] on div "Prepare your business and never miss a sale Set up Backup Carrier Rates for the…" at bounding box center [483, 74] width 698 height 38
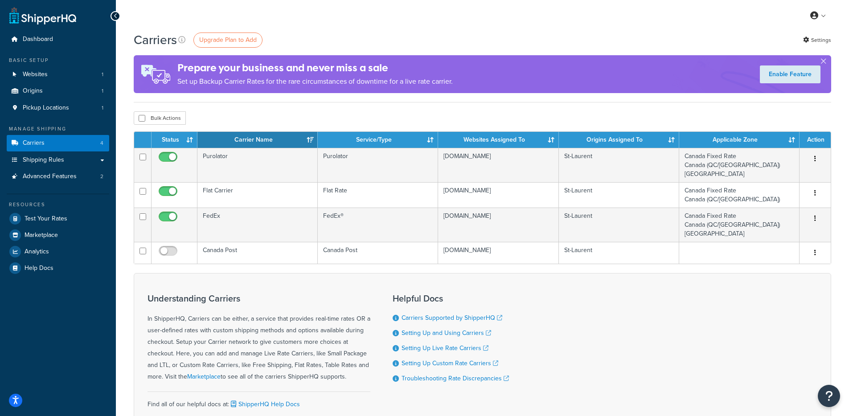
click at [178, 73] on h4 "Prepare your business and never miss a sale" at bounding box center [314, 68] width 275 height 15
click at [468, 83] on div "Prepare your business and never miss a sale Set up Backup Carrier Rates for the…" at bounding box center [483, 74] width 698 height 38
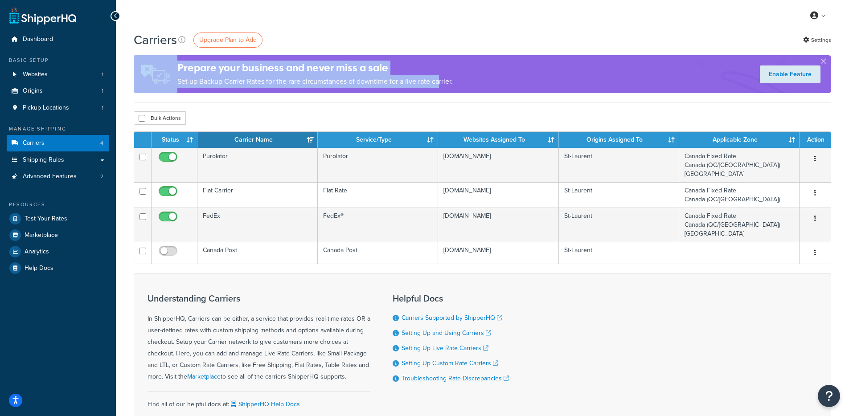
click at [159, 62] on div "Prepare your business and never miss a sale Set up Backup Carrier Rates for the…" at bounding box center [293, 74] width 319 height 38
click at [164, 63] on img at bounding box center [156, 74] width 44 height 38
click at [177, 66] on h4 "Prepare your business and never miss a sale" at bounding box center [314, 68] width 275 height 15
